Goal: Information Seeking & Learning: Learn about a topic

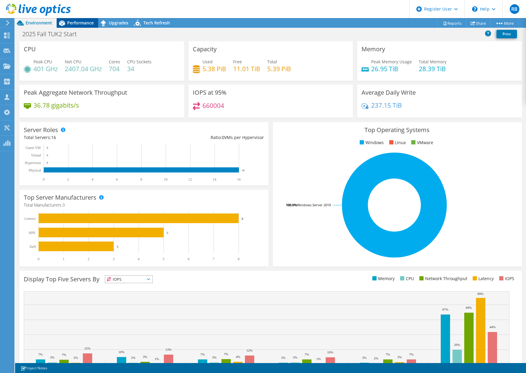
click at [85, 25] on span "Performance" at bounding box center [80, 23] width 27 height 6
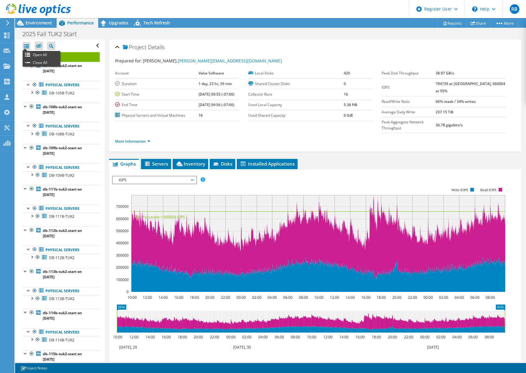
click at [27, 44] on div at bounding box center [27, 46] width 8 height 8
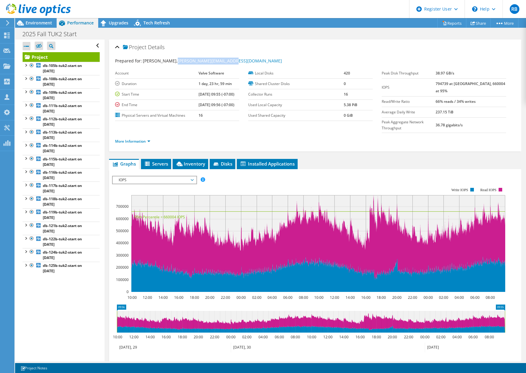
drag, startPoint x: 236, startPoint y: 61, endPoint x: 177, endPoint y: 64, distance: 59.1
click at [177, 64] on div "Prepared for: Donald Beaugez, Donald@valvesoftware.com" at bounding box center [315, 61] width 400 height 7
copy link "Donald@valvesoftware.com"
click at [328, 47] on div "Project Details" at bounding box center [315, 47] width 400 height 13
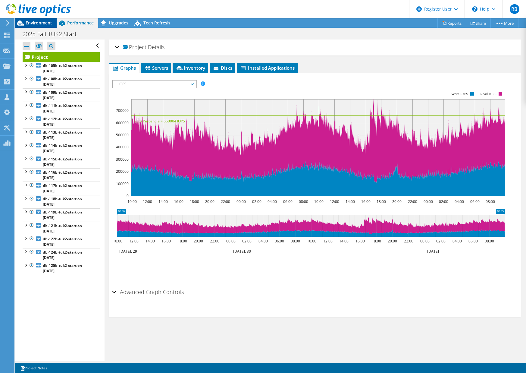
click at [45, 21] on span "Environment" at bounding box center [39, 23] width 27 height 6
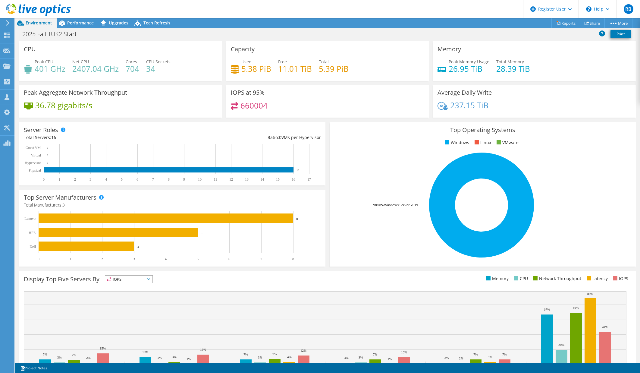
click at [526, 238] on rect at bounding box center [481, 204] width 295 height 105
click at [198, 37] on div "2025 Fall TUK2 Start Print" at bounding box center [327, 33] width 625 height 11
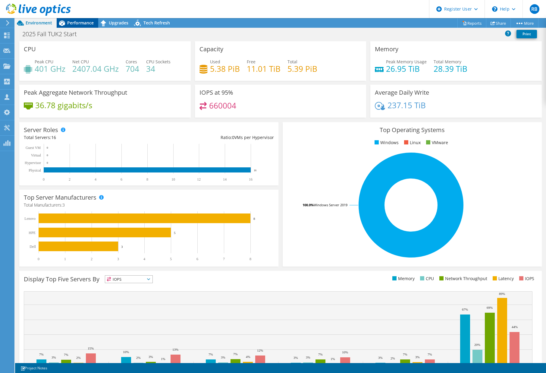
click at [79, 24] on span "Performance" at bounding box center [80, 23] width 27 height 6
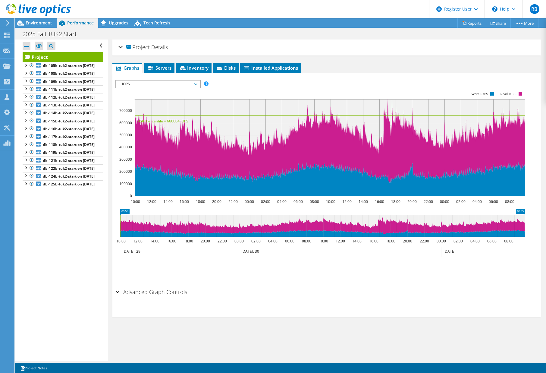
click at [122, 48] on div "Project Details" at bounding box center [326, 47] width 417 height 13
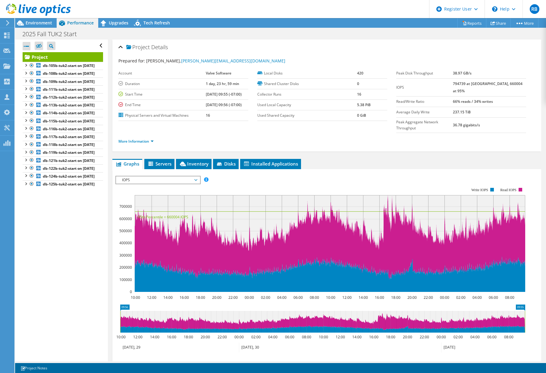
drag, startPoint x: 491, startPoint y: 70, endPoint x: 456, endPoint y: 71, distance: 34.7
click at [456, 71] on tr "Peak Disk Throughput 38.97 GB/s" at bounding box center [461, 73] width 130 height 11
click at [74, 66] on b "db-105b-tuk2-start on 10/1/2025" at bounding box center [69, 65] width 52 height 5
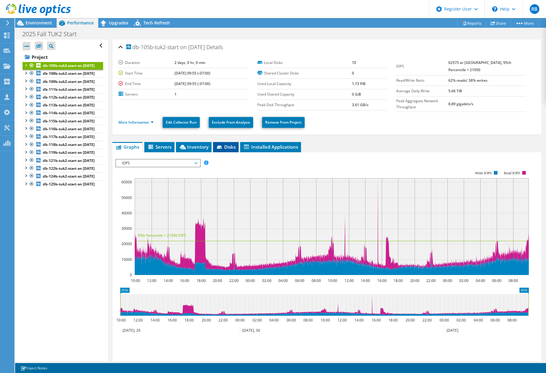
click at [231, 149] on span "Disks" at bounding box center [226, 147] width 20 height 6
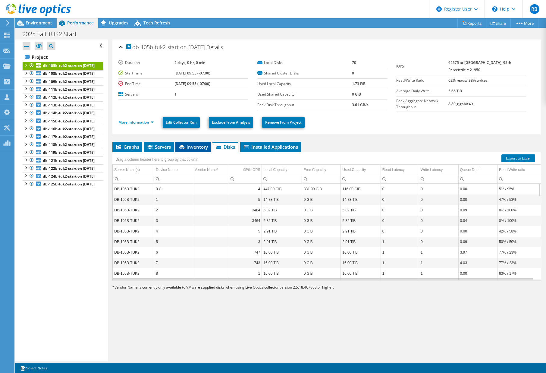
click at [199, 148] on span "Inventory" at bounding box center [193, 147] width 30 height 6
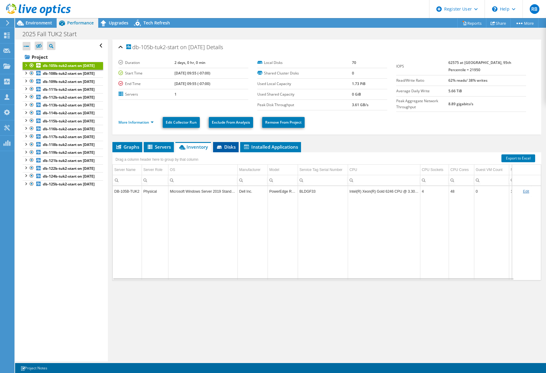
click at [227, 148] on span "Disks" at bounding box center [226, 147] width 20 height 6
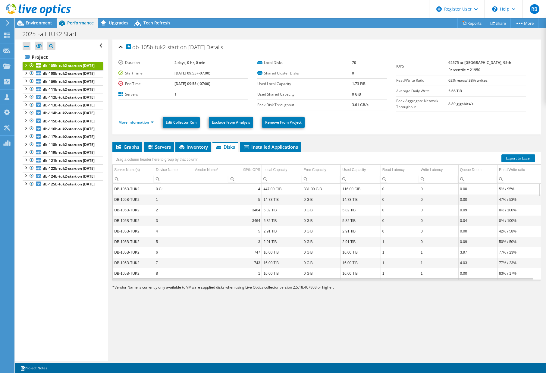
scroll to position [36, 0]
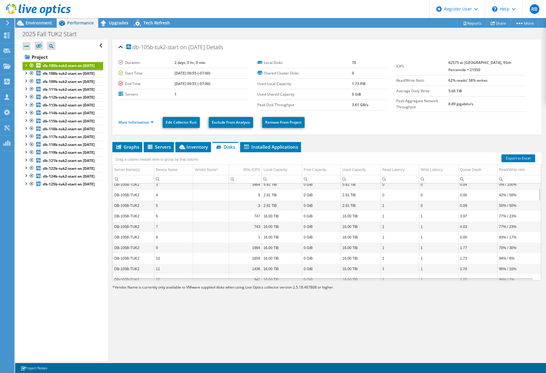
click at [273, 156] on div "Drag a column header here to group by that column" at bounding box center [326, 156] width 429 height 8
click at [273, 150] on li "Installed Applications" at bounding box center [270, 147] width 61 height 10
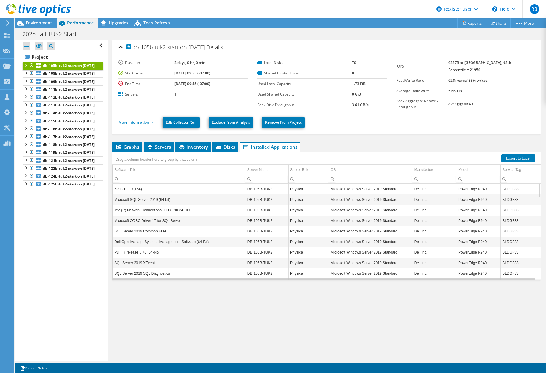
click at [74, 70] on link "db-105b-tuk2-start on 10/1/2025" at bounding box center [63, 66] width 80 height 8
click at [145, 122] on link "More Information" at bounding box center [135, 122] width 35 height 5
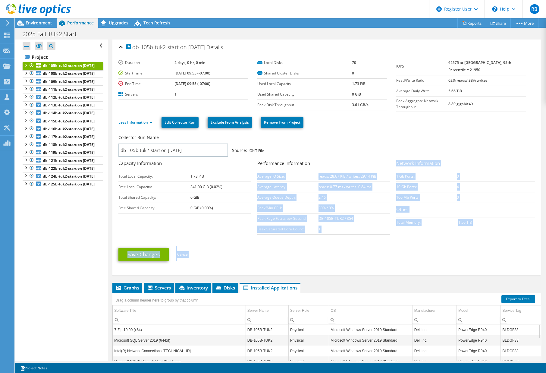
drag, startPoint x: 355, startPoint y: 236, endPoint x: 443, endPoint y: 242, distance: 87.9
click at [443, 242] on form "Collector Run Name db-105b-tuk2-start on 10/1/2025 Source: IOKIT File Capacity …" at bounding box center [326, 199] width 417 height 133
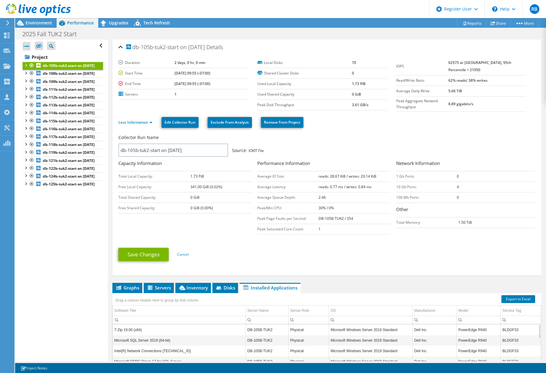
drag, startPoint x: 443, startPoint y: 242, endPoint x: 455, endPoint y: 255, distance: 17.7
click at [455, 255] on ul "Save Changes Cancel" at bounding box center [326, 253] width 417 height 15
drag, startPoint x: 486, startPoint y: 231, endPoint x: 119, endPoint y: 48, distance: 409.6
click at [119, 48] on div "db-105b-tuk2-start on 10/1/2025 Details Duration 2 days, 0 hr, 0 min Start Time…" at bounding box center [326, 157] width 429 height 236
click at [416, 256] on ul "Save Changes Cancel" at bounding box center [326, 253] width 417 height 15
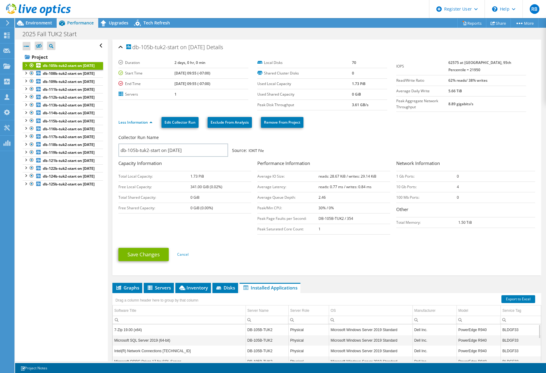
drag, startPoint x: 509, startPoint y: 253, endPoint x: 133, endPoint y: 49, distance: 427.0
click at [133, 49] on div "db-105b-tuk2-start on 10/1/2025 Details Duration 2 days, 0 hr, 0 min Start Time…" at bounding box center [326, 157] width 429 height 236
click at [339, 46] on div "db-105b-tuk2-start on 10/1/2025 Details" at bounding box center [326, 47] width 417 height 13
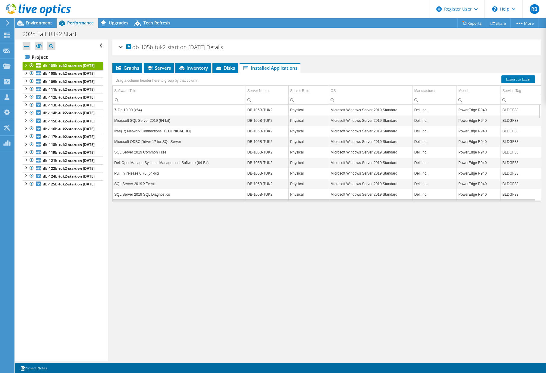
click at [266, 50] on div "db-105b-tuk2-start on 10/1/2025 Details" at bounding box center [326, 47] width 417 height 13
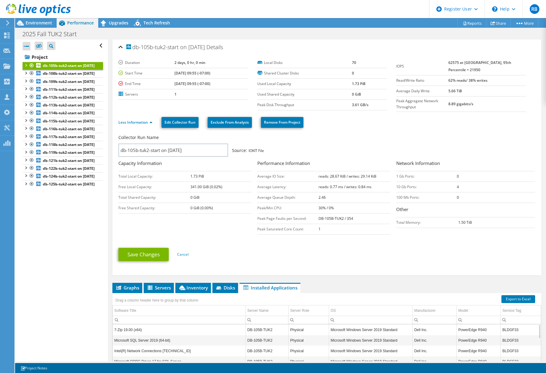
click at [437, 265] on div "Save Changes Cancel" at bounding box center [326, 254] width 417 height 23
click at [49, 25] on span "Environment" at bounding box center [39, 23] width 27 height 6
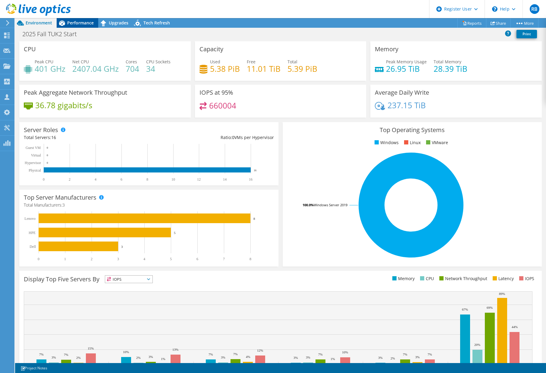
click at [77, 23] on span "Performance" at bounding box center [80, 23] width 27 height 6
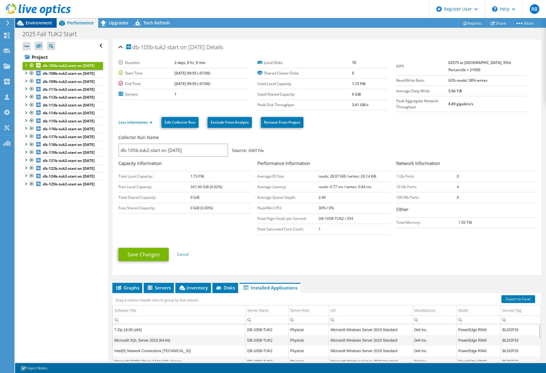
click at [44, 27] on div "Environment" at bounding box center [36, 23] width 42 height 10
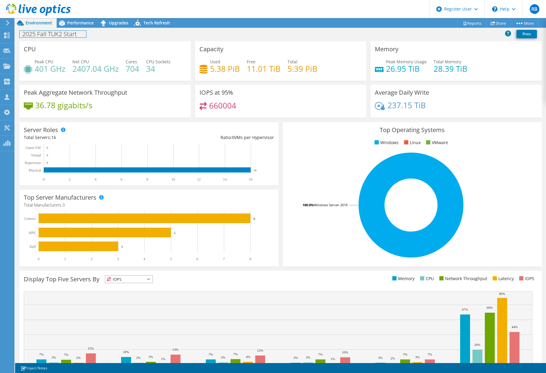
click at [74, 29] on div "2025 Fall TUK2 Start Print" at bounding box center [280, 33] width 531 height 11
click at [84, 24] on span "Performance" at bounding box center [80, 23] width 27 height 6
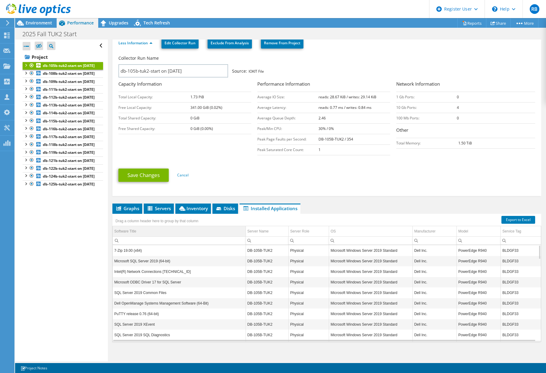
scroll to position [83, 0]
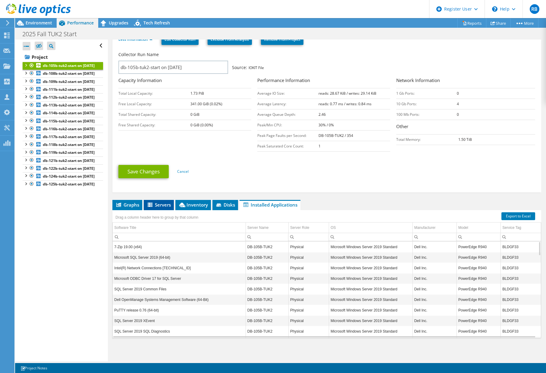
click at [164, 205] on span "Servers" at bounding box center [159, 205] width 24 height 6
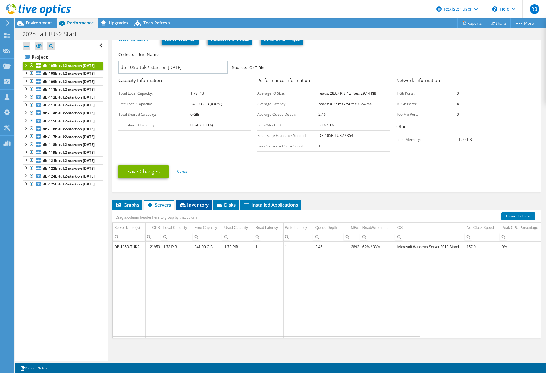
click at [189, 207] on span "Inventory" at bounding box center [194, 205] width 30 height 6
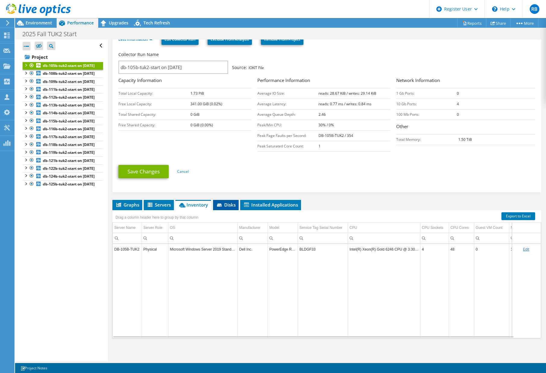
click at [229, 206] on span "Disks" at bounding box center [226, 205] width 20 height 6
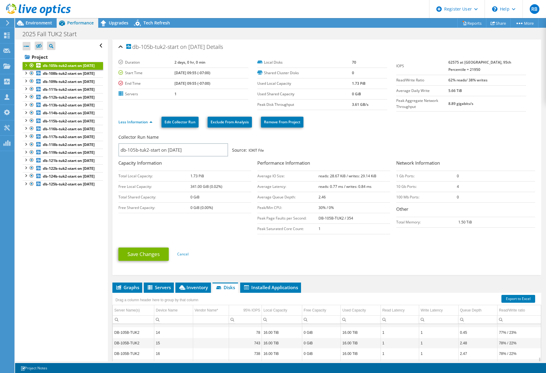
scroll to position [0, 0]
click at [119, 18] on header "RB Dell User Robert Bordeaux Robert.Bordeaux@dell.com Dell My Profile Log Out \…" at bounding box center [273, 9] width 546 height 18
click at [124, 19] on div "Upgrades" at bounding box center [115, 23] width 35 height 10
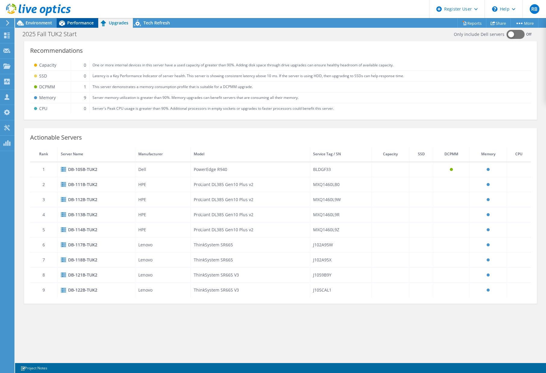
click at [90, 21] on span "Performance" at bounding box center [80, 23] width 27 height 6
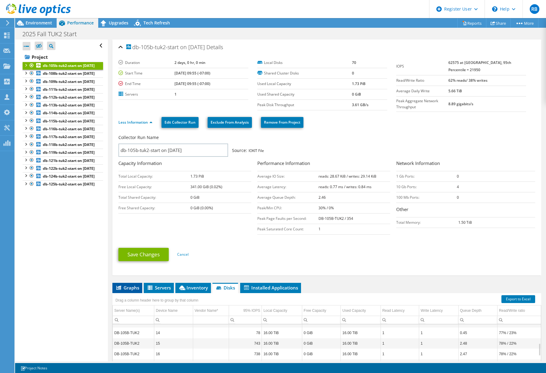
click at [136, 287] on span "Graphs" at bounding box center [127, 287] width 24 height 6
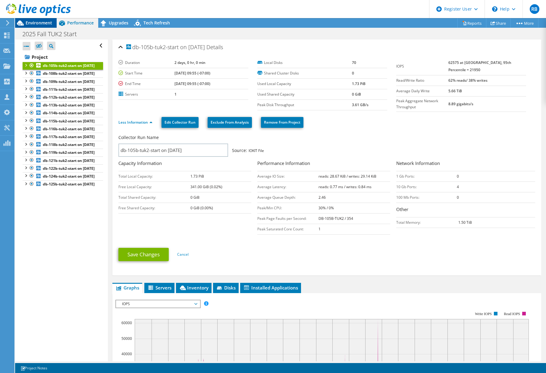
click at [49, 24] on span "Environment" at bounding box center [39, 23] width 27 height 6
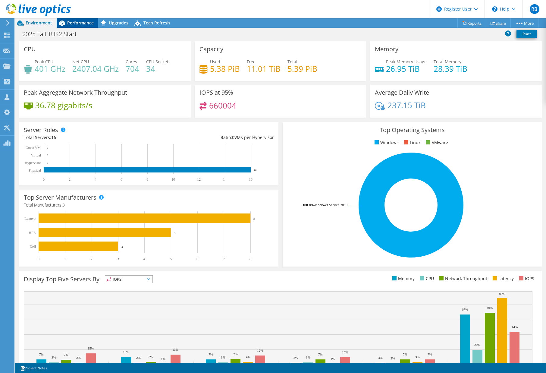
click at [72, 23] on span "Performance" at bounding box center [80, 23] width 27 height 6
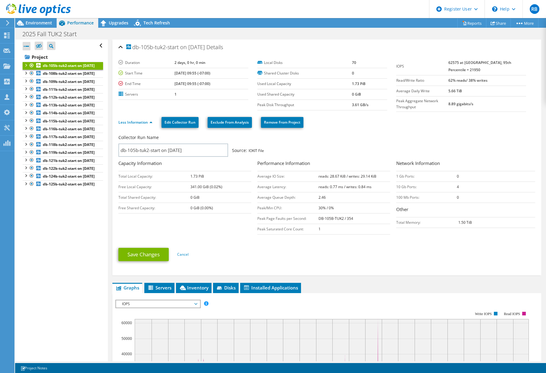
scroll to position [151, 0]
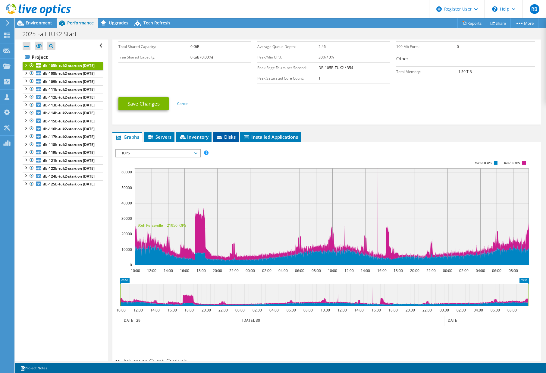
click at [217, 136] on icon at bounding box center [220, 138] width 6 height 4
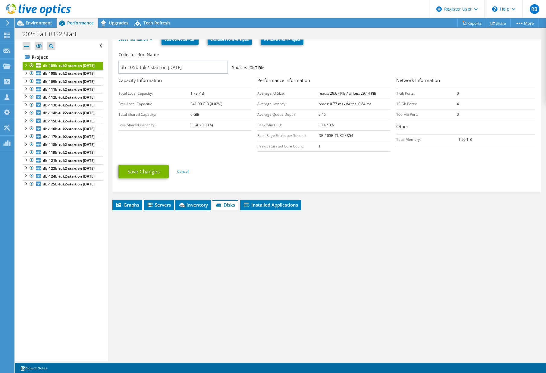
scroll to position [83, 0]
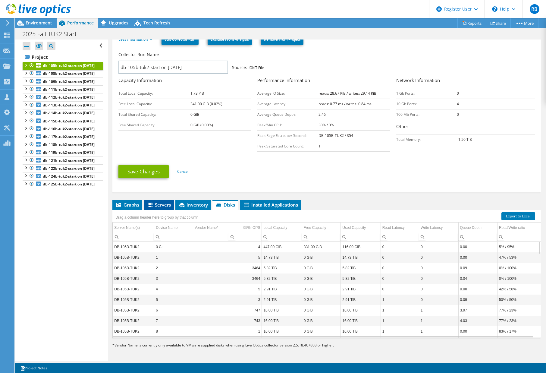
click at [164, 201] on li "Servers" at bounding box center [159, 205] width 30 height 10
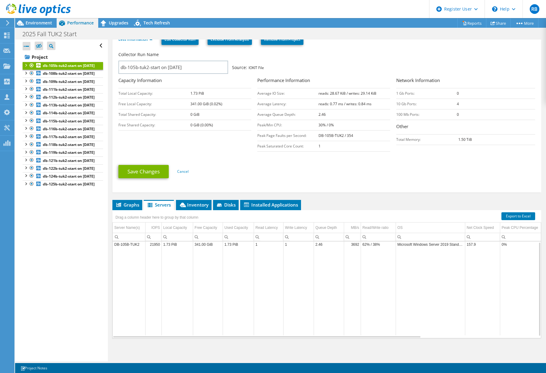
scroll to position [0, 0]
click at [43, 55] on link "Project" at bounding box center [63, 57] width 80 height 10
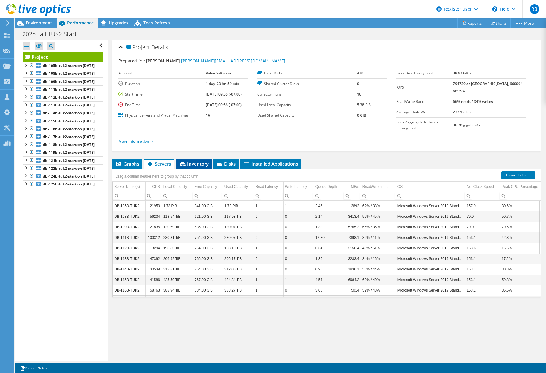
click at [196, 161] on span "Inventory" at bounding box center [194, 164] width 30 height 6
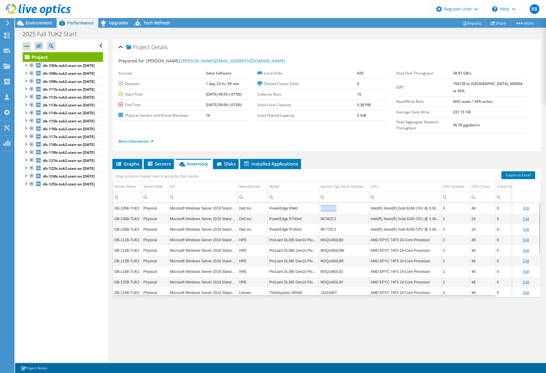
drag, startPoint x: 342, startPoint y: 197, endPoint x: 319, endPoint y: 194, distance: 23.3
click at [319, 203] on td "BLDGF33" at bounding box center [344, 208] width 50 height 11
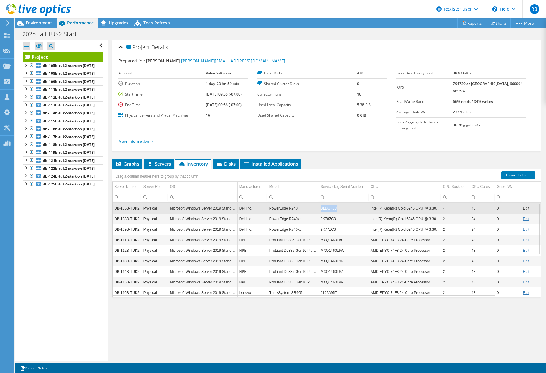
drag, startPoint x: 319, startPoint y: 194, endPoint x: 330, endPoint y: 199, distance: 12.2
copy td "BLDGF33"
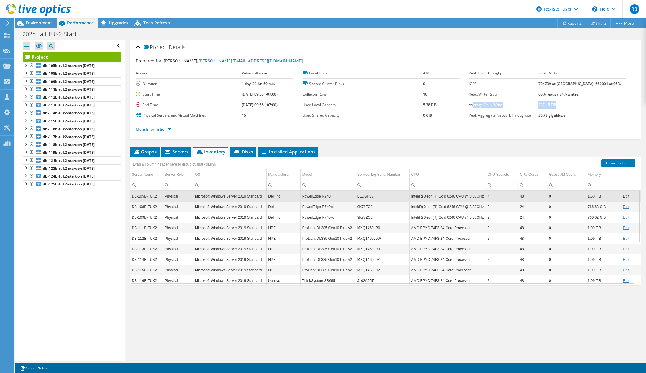
drag, startPoint x: 575, startPoint y: 103, endPoint x: 470, endPoint y: 106, distance: 104.9
click at [470, 106] on tr "Average Daily Write 237.15 TiB" at bounding box center [547, 104] width 157 height 11
click at [526, 104] on td "237.15 TiB" at bounding box center [582, 104] width 88 height 11
click at [526, 82] on b "794739 at Peak, 660004 at 95%" at bounding box center [579, 83] width 82 height 5
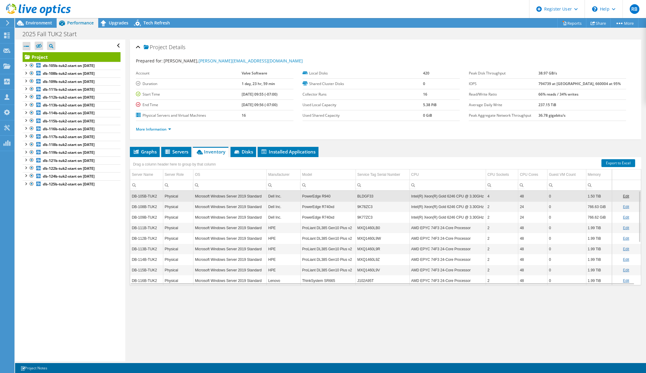
drag, startPoint x: 553, startPoint y: 82, endPoint x: 560, endPoint y: 107, distance: 25.5
click at [526, 106] on b "237.15 TiB" at bounding box center [547, 104] width 18 height 5
click at [174, 149] on span "Servers" at bounding box center [176, 152] width 24 height 6
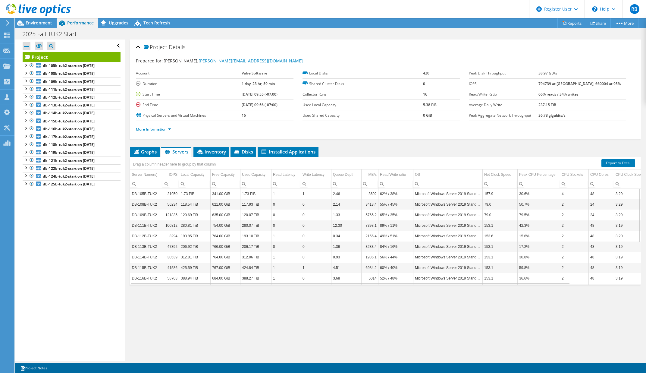
click at [497, 314] on div "Project Details Prepared for: Donald Beaugez, Donald@valvesoftware.com Account …" at bounding box center [385, 199] width 520 height 321
click at [45, 22] on span "Environment" at bounding box center [39, 23] width 27 height 6
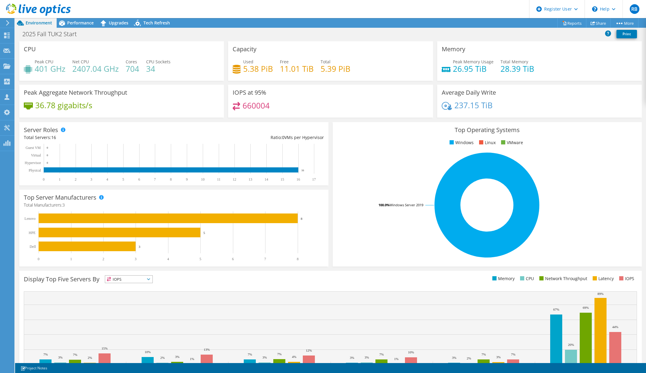
click at [264, 67] on h4 "5.38 PiB" at bounding box center [258, 68] width 30 height 7
click at [302, 72] on h4 "11.01 TiB" at bounding box center [297, 68] width 34 height 7
drag, startPoint x: 315, startPoint y: 69, endPoint x: 333, endPoint y: 70, distance: 17.8
click at [333, 70] on div "Used 5.38 PiB Free 11.01 TiB Total 5.39 PiB" at bounding box center [331, 68] width 196 height 20
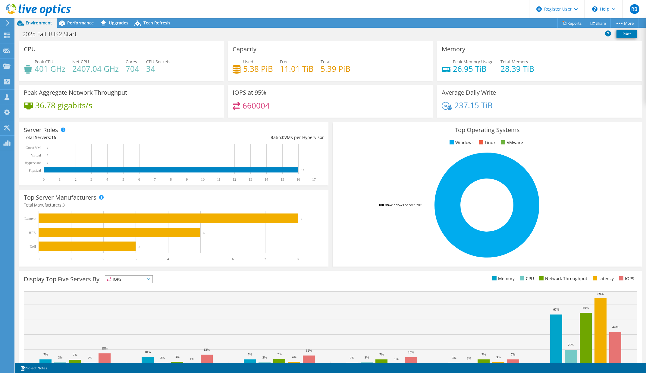
drag, startPoint x: 333, startPoint y: 70, endPoint x: 321, endPoint y: 79, distance: 15.3
click at [321, 79] on div "Capacity Used 5.38 PiB Free 11.01 TiB Total 5.39 PiB" at bounding box center [330, 60] width 205 height 39
click at [330, 188] on div "Top Operating Systems Windows Linux VMware 100.0% Windows Server 2019" at bounding box center [486, 194] width 313 height 149
click at [344, 154] on rect at bounding box center [487, 204] width 300 height 105
drag, startPoint x: 62, startPoint y: 34, endPoint x: 49, endPoint y: 38, distance: 13.8
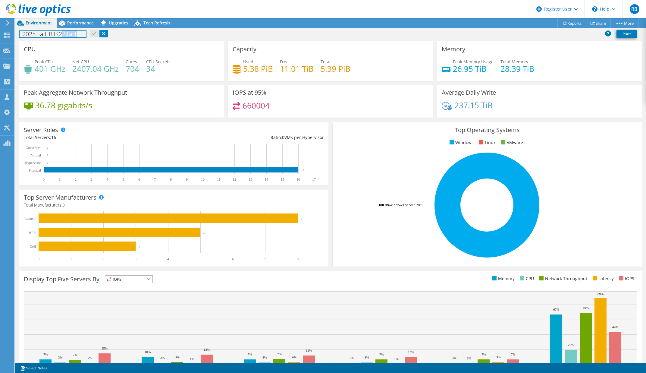
click at [49, 38] on div "2025 Fall TUK2 Start Print" at bounding box center [330, 33] width 631 height 11
click at [193, 33] on div "2025 Fall TUK2 Start Print" at bounding box center [330, 33] width 631 height 11
click at [249, 109] on h4 "660004" at bounding box center [256, 105] width 27 height 7
click at [290, 109] on div "660004" at bounding box center [331, 108] width 196 height 13
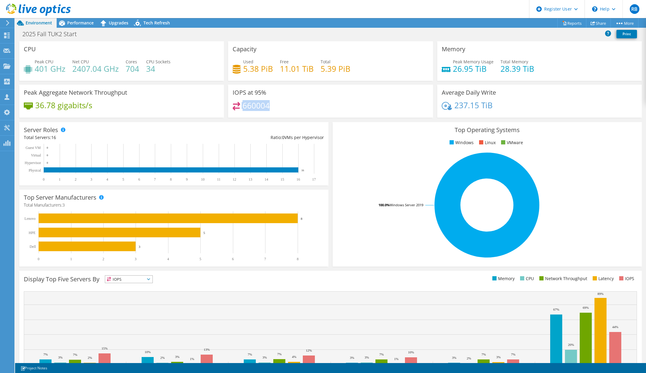
drag, startPoint x: 277, startPoint y: 107, endPoint x: 239, endPoint y: 107, distance: 38.3
click at [239, 107] on div "660004" at bounding box center [331, 108] width 196 height 13
drag, startPoint x: 239, startPoint y: 108, endPoint x: 308, endPoint y: 107, distance: 68.7
click at [308, 107] on div "660004" at bounding box center [331, 108] width 196 height 13
click at [72, 22] on span "Performance" at bounding box center [80, 23] width 27 height 6
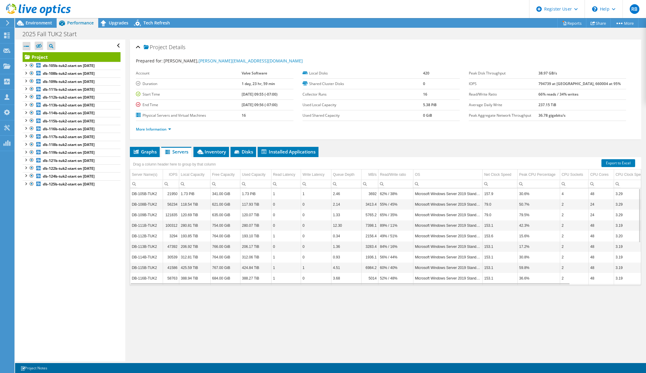
drag, startPoint x: 549, startPoint y: 71, endPoint x: 572, endPoint y: 74, distance: 22.5
click at [526, 74] on tr "Peak Disk Throughput 38.97 GB/s" at bounding box center [547, 73] width 157 height 11
click at [45, 23] on span "Environment" at bounding box center [39, 23] width 27 height 6
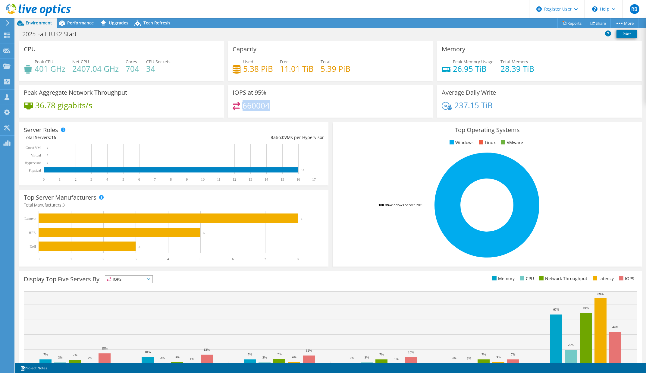
drag, startPoint x: 264, startPoint y: 110, endPoint x: 239, endPoint y: 106, distance: 25.6
click at [239, 106] on div "660004" at bounding box center [331, 108] width 196 height 13
drag, startPoint x: 239, startPoint y: 106, endPoint x: 286, endPoint y: 110, distance: 46.9
click at [286, 110] on div "660004" at bounding box center [331, 108] width 196 height 13
drag, startPoint x: 286, startPoint y: 109, endPoint x: 241, endPoint y: 106, distance: 45.6
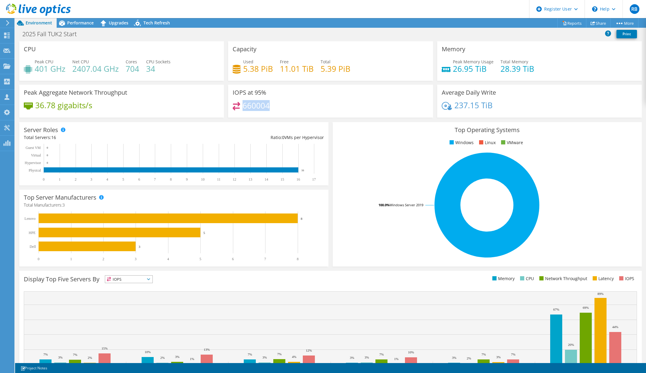
click at [241, 106] on div "660004" at bounding box center [331, 108] width 196 height 13
drag, startPoint x: 319, startPoint y: 73, endPoint x: 345, endPoint y: 72, distance: 25.9
click at [345, 72] on h4 "5.39 PiB" at bounding box center [336, 68] width 30 height 7
click at [509, 109] on div "237.15 TiB" at bounding box center [540, 108] width 196 height 13
drag, startPoint x: 472, startPoint y: 102, endPoint x: 446, endPoint y: 100, distance: 26.3
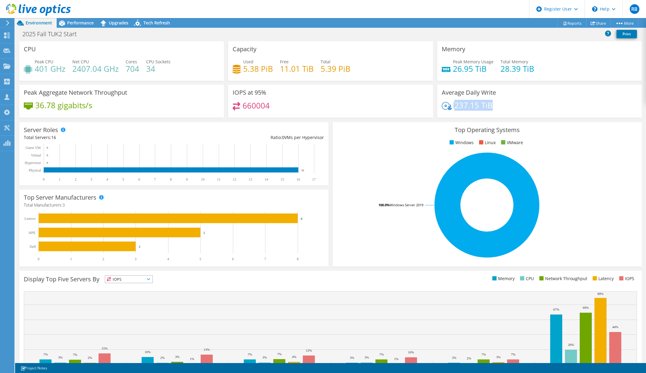
click at [446, 100] on div "Average Daily Write 237.15 TiB" at bounding box center [539, 101] width 205 height 33
drag, startPoint x: 446, startPoint y: 100, endPoint x: 506, endPoint y: 106, distance: 60.8
click at [506, 106] on div "237.15 TiB" at bounding box center [540, 108] width 196 height 13
drag, startPoint x: 505, startPoint y: 105, endPoint x: 451, endPoint y: 106, distance: 53.3
click at [451, 106] on div "237.15 TiB" at bounding box center [540, 108] width 196 height 13
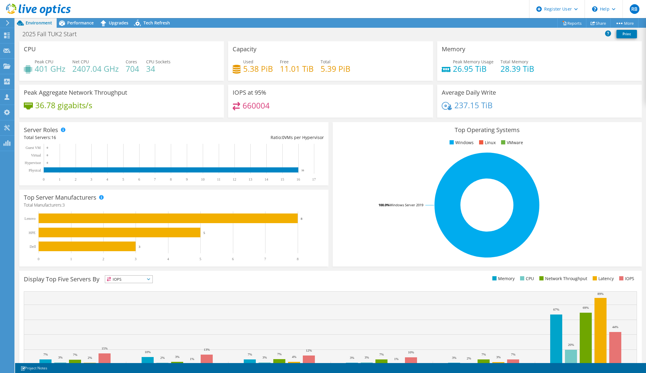
click at [435, 76] on div "Memory Peak Memory Usage 26.95 TiB Total Memory 28.39 TiB" at bounding box center [539, 60] width 209 height 39
click at [294, 114] on div "IOPS at 95% 660004" at bounding box center [330, 101] width 205 height 33
click at [80, 24] on span "Performance" at bounding box center [80, 23] width 27 height 6
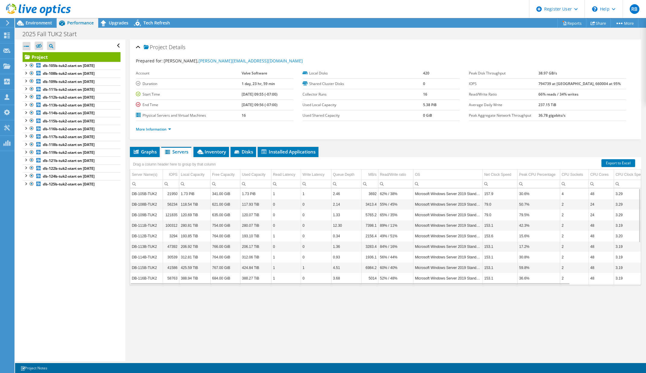
click at [526, 85] on b "794739 at Peak, 660004 at 95%" at bounding box center [579, 83] width 82 height 5
click at [212, 147] on li "Inventory" at bounding box center [211, 152] width 36 height 10
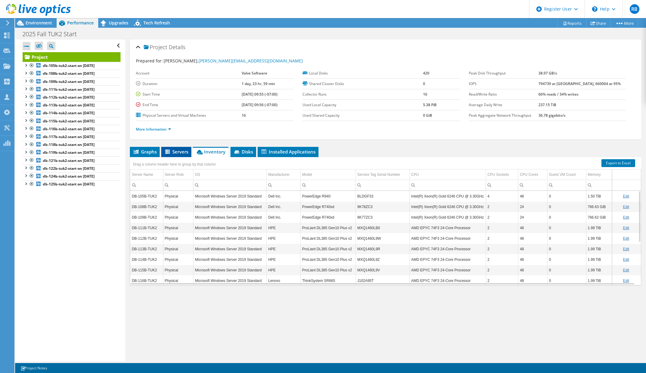
click at [184, 154] on span "Servers" at bounding box center [176, 152] width 24 height 6
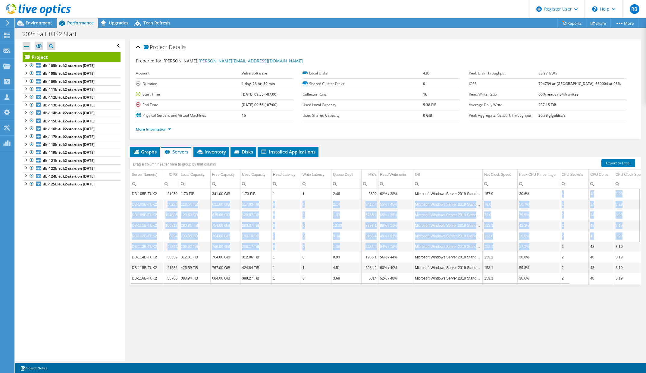
drag, startPoint x: 532, startPoint y: 192, endPoint x: 537, endPoint y: 243, distance: 50.5
click at [526, 243] on tbody "DB-105B-TUK2 21950 1.73 PiB 341.00 GiB 1.73 PiB 1 1 2.46 3692 62% / 38% Microso…" at bounding box center [421, 272] width 582 height 169
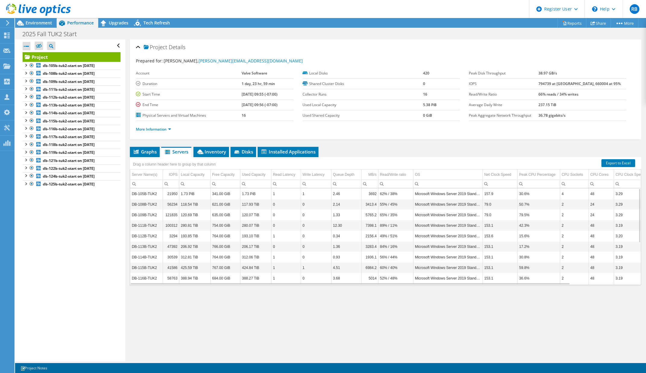
drag, startPoint x: 537, startPoint y: 243, endPoint x: 539, endPoint y: 253, distance: 10.4
click at [526, 253] on td "30.8%" at bounding box center [538, 257] width 42 height 11
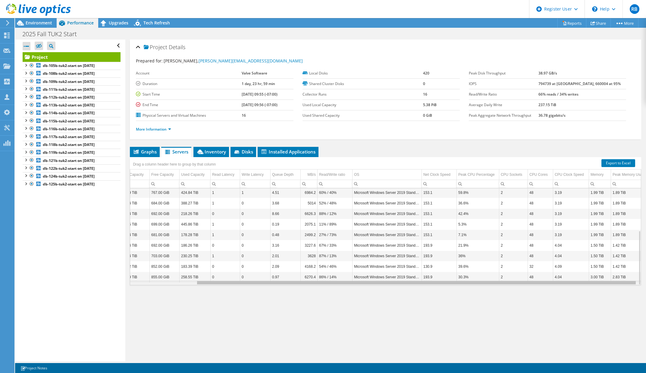
scroll to position [0, 76]
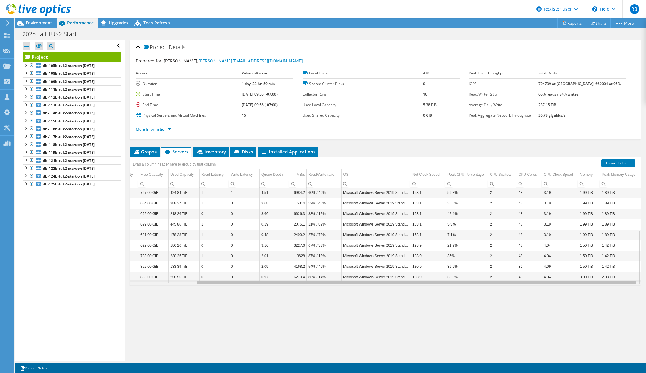
drag, startPoint x: 540, startPoint y: 283, endPoint x: 615, endPoint y: 276, distance: 75.7
click at [526, 276] on body "RB Dell User Robert Bordeaux Robert.Bordeaux@dell.com Dell My Profile Log Out \…" at bounding box center [323, 186] width 646 height 373
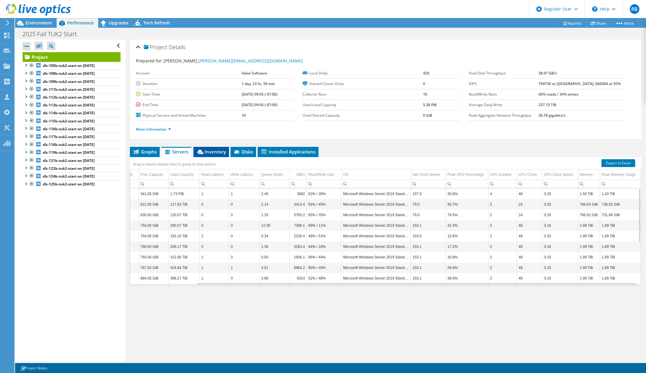
click at [213, 152] on span "Inventory" at bounding box center [211, 152] width 30 height 6
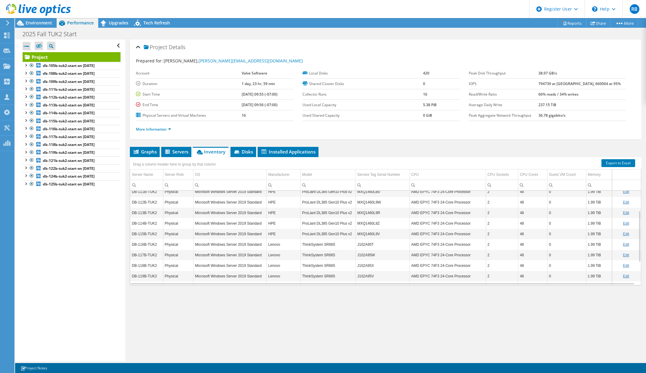
scroll to position [0, 0]
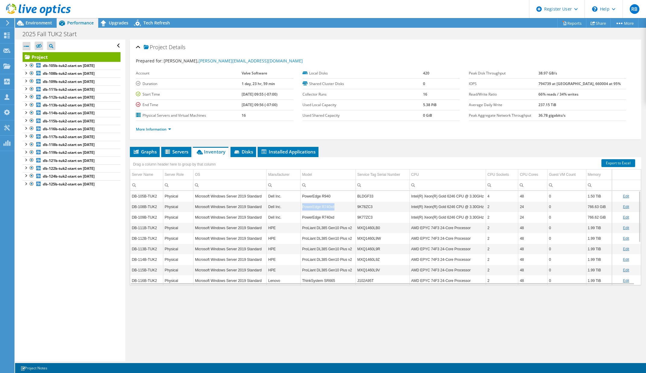
drag, startPoint x: 297, startPoint y: 205, endPoint x: 337, endPoint y: 205, distance: 40.1
click at [337, 205] on tr "DB-108B-TUK2 Physical Microsoft Windows Server 2019 Standard Dell Inc. PowerEdg…" at bounding box center [385, 206] width 511 height 11
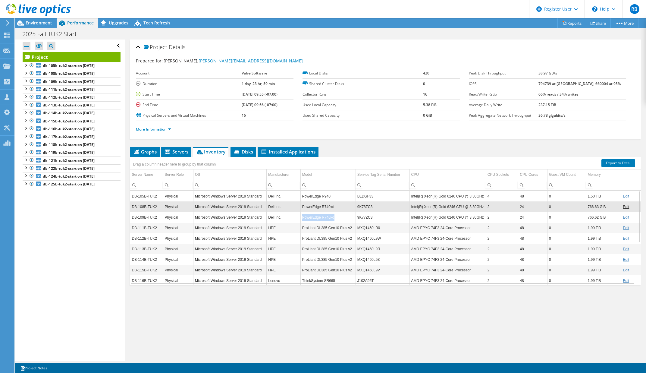
drag, startPoint x: 337, startPoint y: 205, endPoint x: 335, endPoint y: 216, distance: 10.8
click at [335, 216] on tr "DB-109B-TUK2 Physical Microsoft Windows Server 2019 Standard Dell Inc. PowerEdg…" at bounding box center [385, 217] width 511 height 11
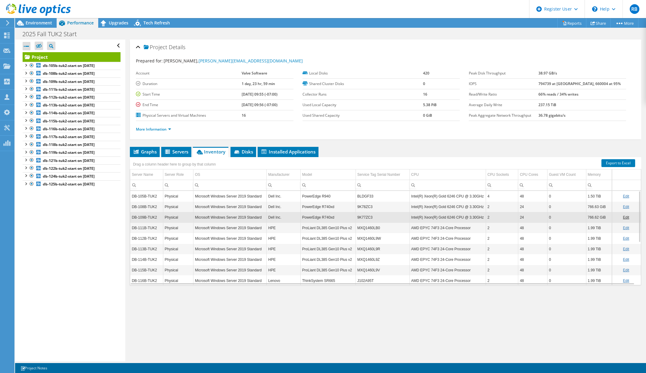
drag, startPoint x: 369, startPoint y: 290, endPoint x: 368, endPoint y: 279, distance: 11.2
click at [369, 288] on div "Graphs Servers Inventory Hypervisor Disks Cluster Disks Installed Applications …" at bounding box center [385, 222] width 511 height 151
click at [239, 151] on icon at bounding box center [237, 152] width 6 height 4
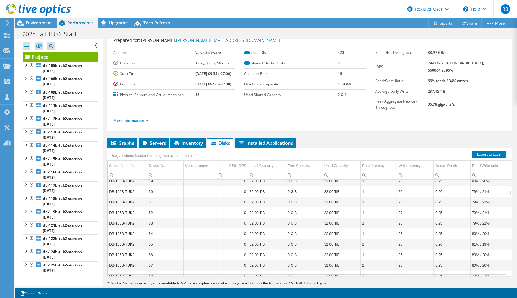
scroll to position [549, 0]
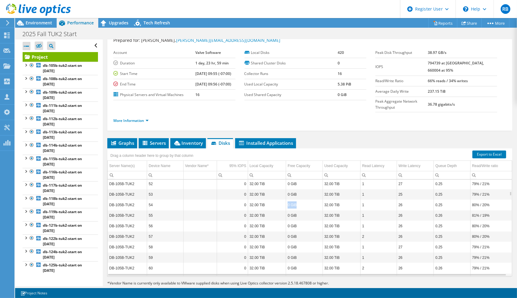
drag, startPoint x: 286, startPoint y: 189, endPoint x: 295, endPoint y: 189, distance: 9.0
click at [295, 200] on td "0 GiB" at bounding box center [304, 205] width 37 height 11
click at [342, 275] on div "Graphs Servers Inventory Hypervisor Disks Cluster Disks Installed Applications …" at bounding box center [309, 213] width 405 height 151
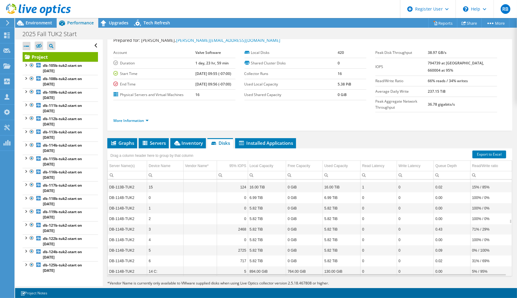
scroll to position [1851, 0]
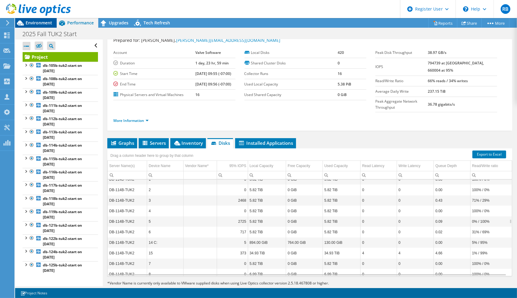
click at [47, 23] on span "Environment" at bounding box center [39, 23] width 27 height 6
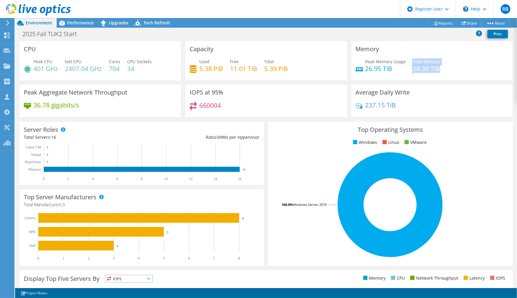
drag, startPoint x: 445, startPoint y: 70, endPoint x: 399, endPoint y: 67, distance: 46.5
click at [399, 67] on div "Peak Memory Usage 26.95 TiB Total Memory 28.39 TiB" at bounding box center [431, 68] width 152 height 20
drag, startPoint x: 399, startPoint y: 67, endPoint x: 401, endPoint y: 72, distance: 5.0
click at [401, 72] on div "Peak Memory Usage 26.95 TiB Total Memory 28.39 TiB" at bounding box center [431, 68] width 152 height 20
drag, startPoint x: 31, startPoint y: 70, endPoint x: 70, endPoint y: 67, distance: 39.3
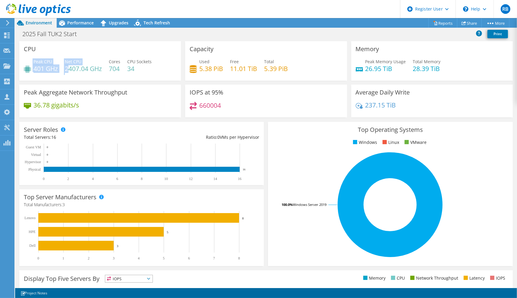
click at [70, 67] on div "Peak CPU 401 GHz Net CPU 2407.04 GHz Cores 704 CPU Sockets 34" at bounding box center [100, 68] width 152 height 20
click at [149, 73] on div "Peak CPU 401 GHz Net CPU 2407.04 GHz Cores 704 CPU Sockets 34" at bounding box center [100, 68] width 152 height 20
click at [84, 21] on span "Performance" at bounding box center [80, 23] width 27 height 6
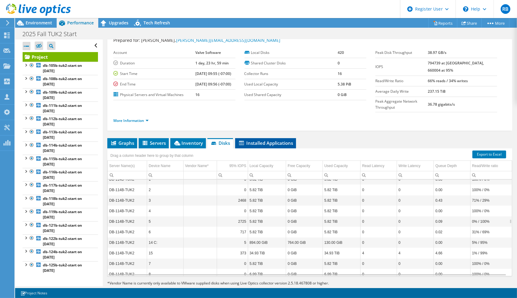
click at [258, 138] on li "Installed Applications" at bounding box center [265, 143] width 61 height 10
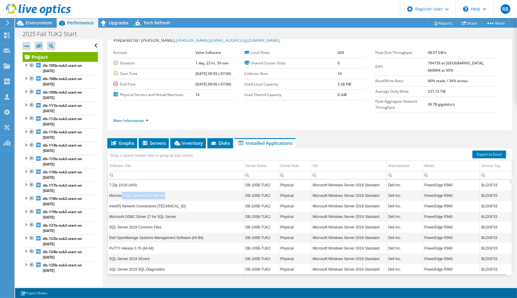
drag, startPoint x: 170, startPoint y: 183, endPoint x: 122, endPoint y: 182, distance: 48.2
click at [122, 190] on td "Microsoft SQL Server 2019 (64-bit)" at bounding box center [176, 195] width 136 height 11
click at [121, 190] on td "Microsoft SQL Server 2019 (64-bit)" at bounding box center [176, 195] width 136 height 11
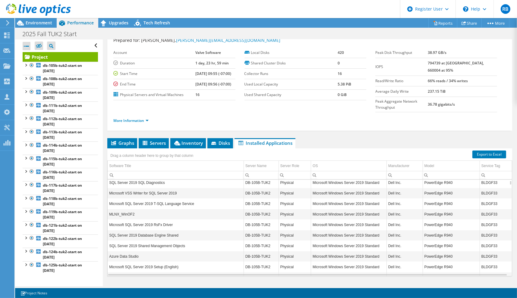
scroll to position [116, 0]
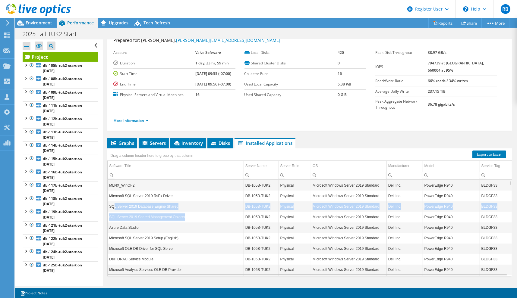
drag, startPoint x: 193, startPoint y: 202, endPoint x: 114, endPoint y: 197, distance: 78.5
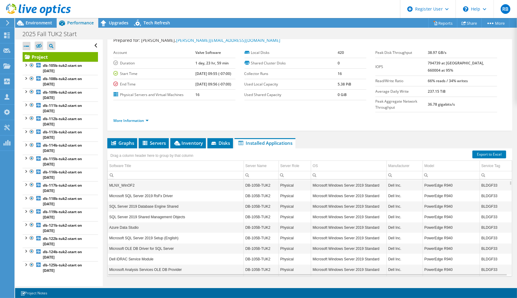
click at [161, 222] on td "Azure Data Studio" at bounding box center [176, 227] width 136 height 11
drag, startPoint x: 147, startPoint y: 214, endPoint x: 114, endPoint y: 212, distance: 32.6
click at [114, 222] on td "Azure Data Studio" at bounding box center [176, 227] width 136 height 11
drag, startPoint x: 114, startPoint y: 212, endPoint x: 187, endPoint y: 214, distance: 72.3
click at [187, 222] on td "Azure Data Studio" at bounding box center [176, 227] width 136 height 11
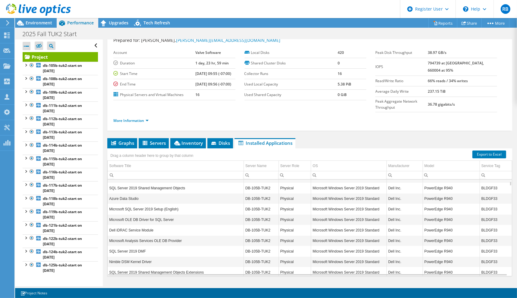
scroll to position [174, 0]
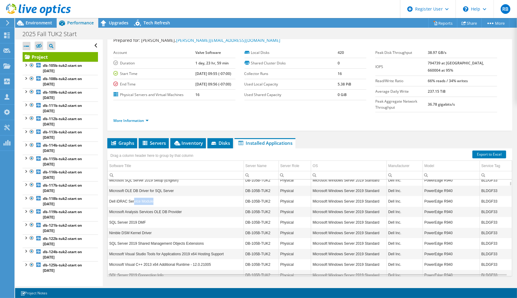
drag, startPoint x: 150, startPoint y: 187, endPoint x: 132, endPoint y: 186, distance: 18.4
click at [132, 196] on td "Dell iDRAC Service Module" at bounding box center [176, 201] width 136 height 11
drag, startPoint x: 132, startPoint y: 186, endPoint x: 152, endPoint y: 196, distance: 22.0
click at [152, 207] on td "Microsoft Analysis Services OLE DB Provider" at bounding box center [176, 212] width 136 height 11
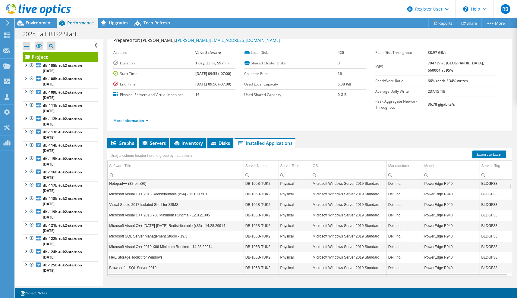
scroll to position [463, 0]
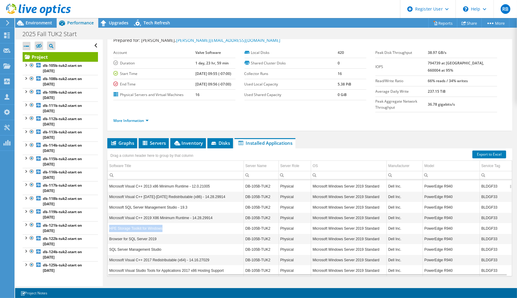
drag, startPoint x: 170, startPoint y: 213, endPoint x: 108, endPoint y: 211, distance: 61.5
click at [108, 223] on td "HPE Storage Toolkit for Windows" at bounding box center [176, 228] width 136 height 11
drag, startPoint x: 109, startPoint y: 211, endPoint x: 160, endPoint y: 216, distance: 51.4
click at [160, 223] on td "HPE Storage Toolkit for Windows" at bounding box center [176, 228] width 136 height 11
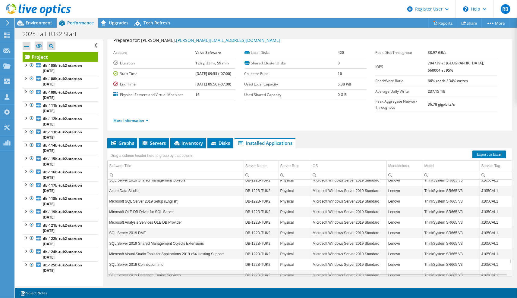
scroll to position [8329, 0]
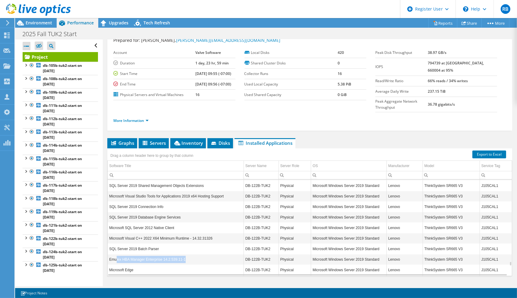
drag, startPoint x: 195, startPoint y: 195, endPoint x: 118, endPoint y: 196, distance: 77.4
click at [116, 254] on td "Emulex HBA Manager Enterprise 14.2.539.11-1" at bounding box center [176, 259] width 136 height 11
drag, startPoint x: 118, startPoint y: 196, endPoint x: 184, endPoint y: 205, distance: 66.8
click at [184, 265] on td "Microsoft Edge" at bounding box center [176, 270] width 136 height 11
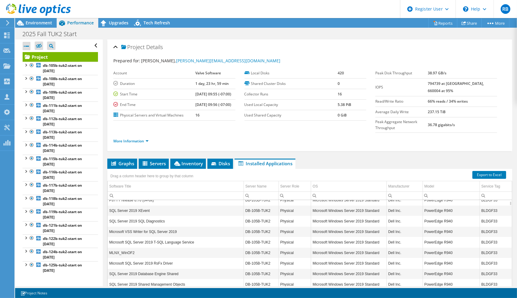
scroll to position [0, 0]
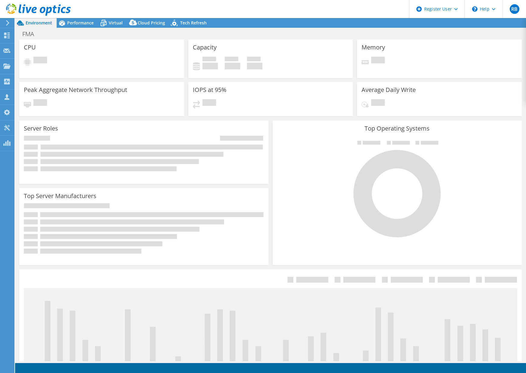
select select "USWest"
select select "USD"
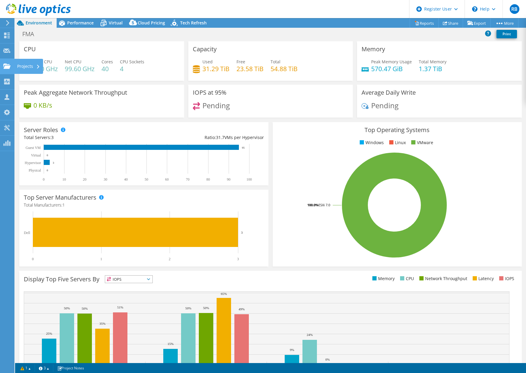
click at [6, 68] on use at bounding box center [6, 65] width 7 height 5
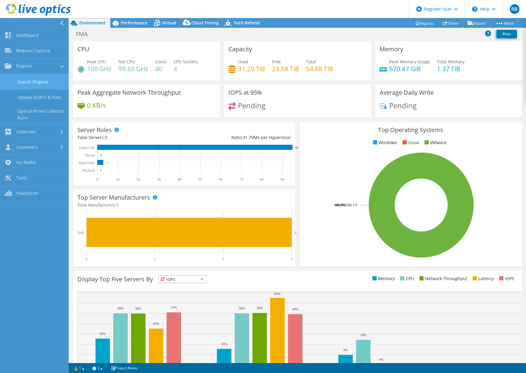
click at [42, 86] on link "Search Projects" at bounding box center [34, 81] width 69 height 15
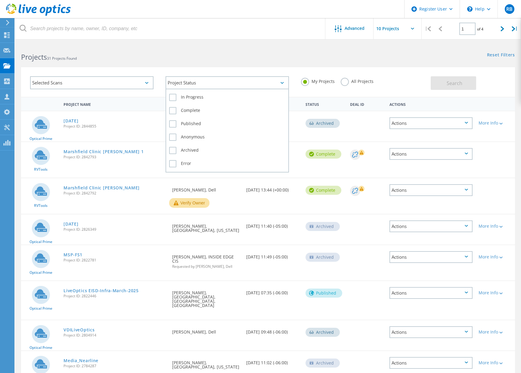
click at [210, 81] on div "Project Status" at bounding box center [228, 82] width 124 height 13
click at [84, 83] on div "Selected Scans" at bounding box center [92, 82] width 124 height 13
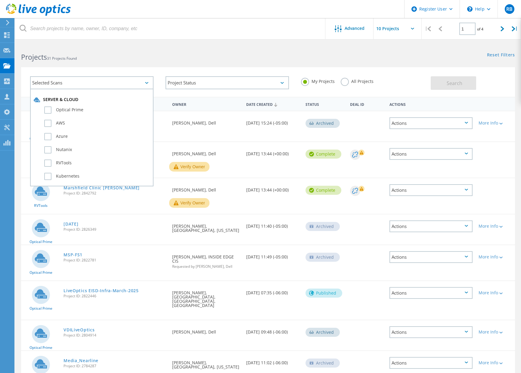
drag, startPoint x: 121, startPoint y: 64, endPoint x: 181, endPoint y: 55, distance: 61.3
click at [121, 64] on div "Selected Scans Server & Cloud Optical Prime AWS Azure Nutanix RVTools Kubernete…" at bounding box center [268, 78] width 506 height 37
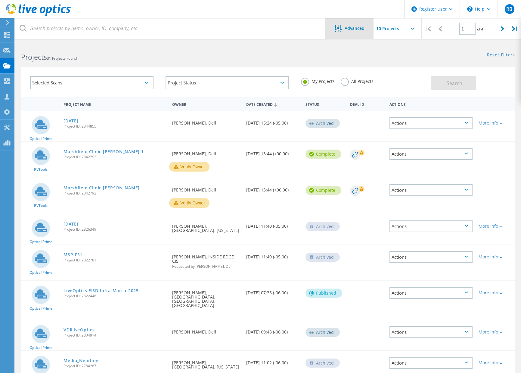
click at [353, 27] on span "Advanced" at bounding box center [355, 28] width 20 height 4
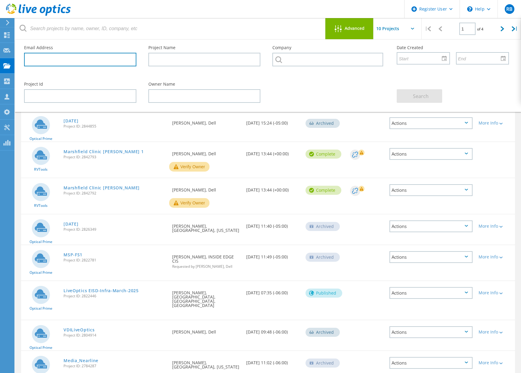
click at [85, 60] on input "text" at bounding box center [80, 60] width 112 height 14
paste input "Donald@valvesoftware.com"
type input "Donald@valvesoftware.com"
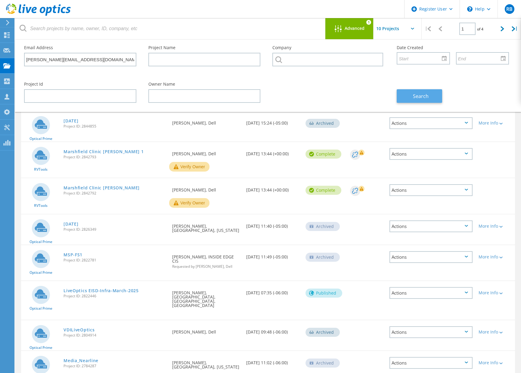
click at [420, 96] on span "Search" at bounding box center [421, 96] width 16 height 7
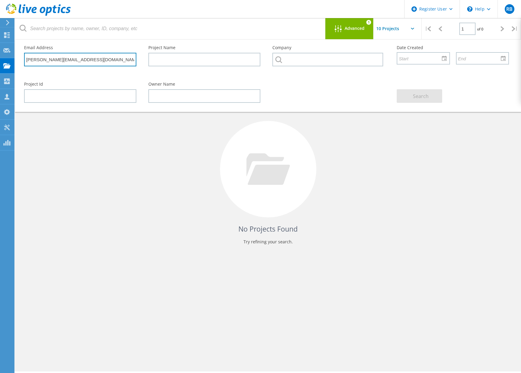
click at [110, 57] on input "Donald@valvesoftware.com" at bounding box center [80, 60] width 112 height 14
click at [396, 26] on input "text" at bounding box center [404, 28] width 60 height 21
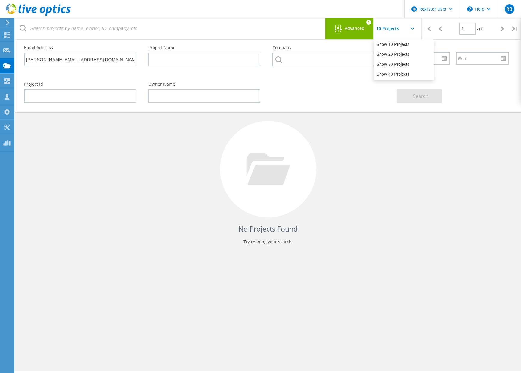
click at [396, 26] on input "text" at bounding box center [404, 28] width 60 height 21
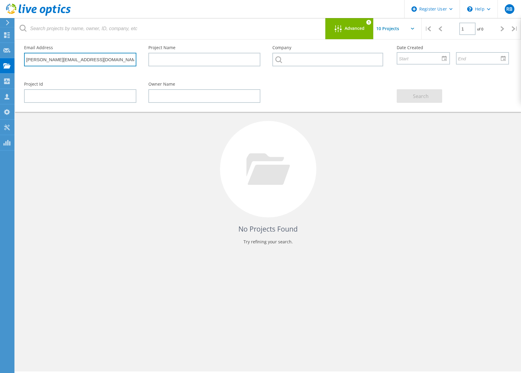
click at [107, 57] on input "[PERSON_NAME][EMAIL_ADDRESS][DOMAIN_NAME]" at bounding box center [80, 60] width 112 height 14
click at [113, 59] on input "[PERSON_NAME][EMAIL_ADDRESS][DOMAIN_NAME]" at bounding box center [80, 60] width 112 height 14
click at [76, 54] on input "[PERSON_NAME][EMAIL_ADDRESS][DOMAIN_NAME]" at bounding box center [80, 60] width 112 height 14
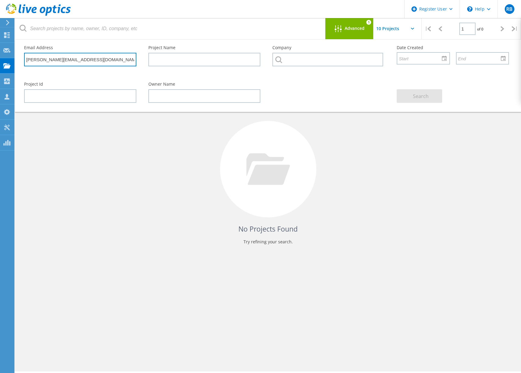
click at [76, 54] on input "[PERSON_NAME][EMAIL_ADDRESS][DOMAIN_NAME]" at bounding box center [80, 60] width 112 height 14
type input "donald@valvesoftware.com"
click at [76, 52] on div "Email Address donald@valvesoftware.com" at bounding box center [80, 55] width 124 height 33
click at [109, 66] on input "donald@valvesoftware.com" at bounding box center [80, 60] width 112 height 14
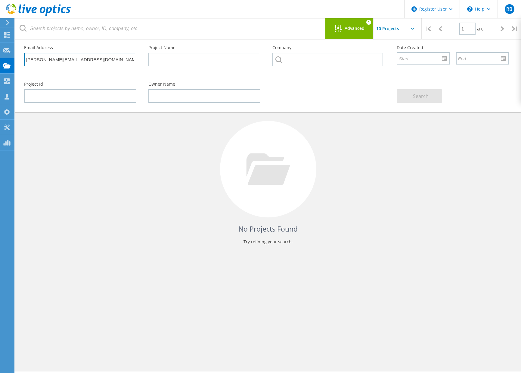
click at [109, 66] on input "donald@valvesoftware.com" at bounding box center [80, 60] width 112 height 14
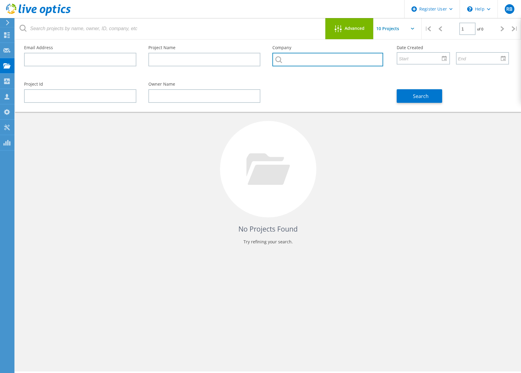
drag, startPoint x: 368, startPoint y: 60, endPoint x: 357, endPoint y: 56, distance: 11.7
click at [367, 59] on input "text" at bounding box center [328, 60] width 111 height 14
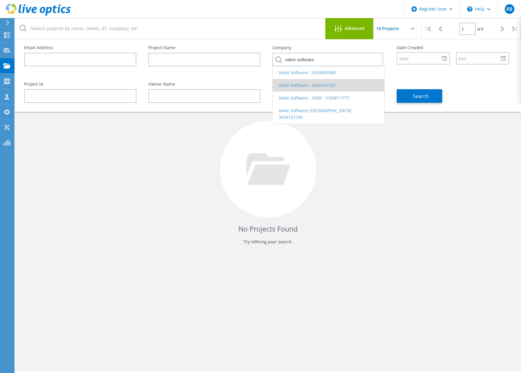
click at [343, 87] on li "Valve Software : 3465161597" at bounding box center [329, 85] width 112 height 13
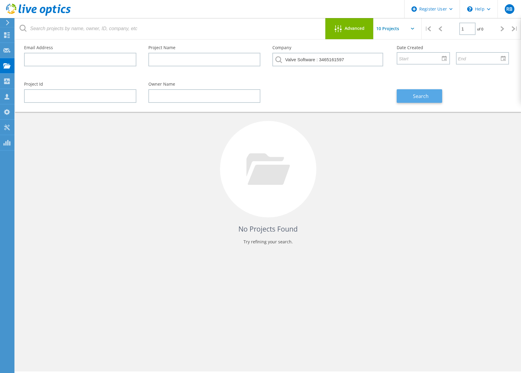
click at [405, 96] on button "Search" at bounding box center [419, 96] width 45 height 14
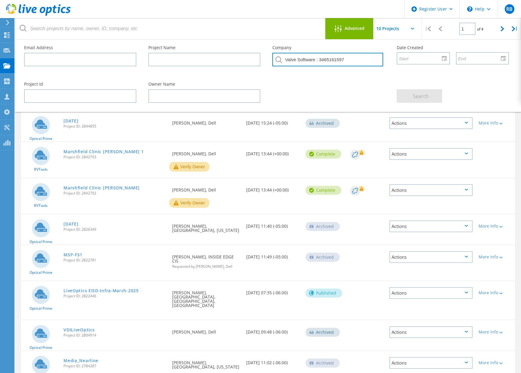
click at [365, 63] on input "Valve Software : 3465161597" at bounding box center [328, 60] width 111 height 14
click at [362, 32] on div "Advanced" at bounding box center [350, 29] width 48 height 8
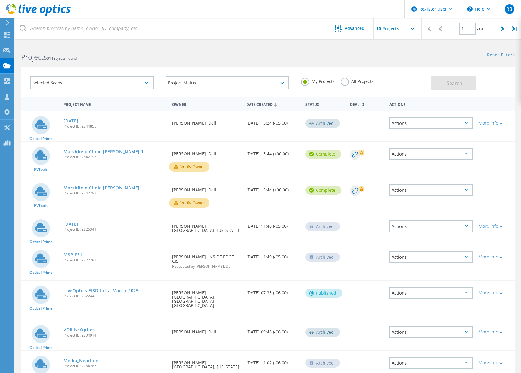
click at [354, 83] on label "All Projects" at bounding box center [357, 81] width 33 height 6
click at [0, 0] on input "All Projects" at bounding box center [0, 0] width 0 height 0
click at [442, 87] on button "Search" at bounding box center [453, 83] width 45 height 14
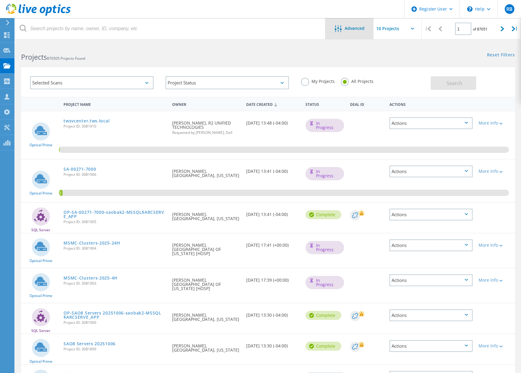
click at [336, 32] on icon at bounding box center [338, 28] width 7 height 7
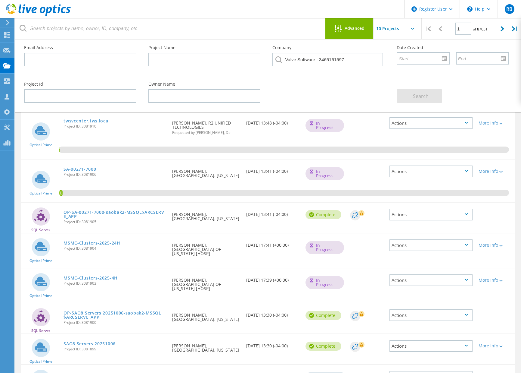
click at [357, 67] on div "Valve Software : 3465161597" at bounding box center [329, 61] width 112 height 17
click at [362, 61] on input "Valve Software : 3465161597" at bounding box center [328, 60] width 111 height 14
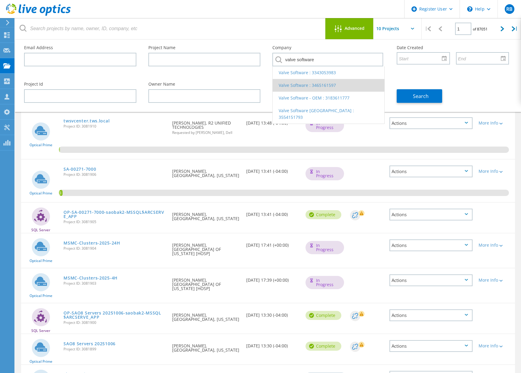
click at [358, 84] on li "Valve Software : 3465161597" at bounding box center [329, 85] width 112 height 13
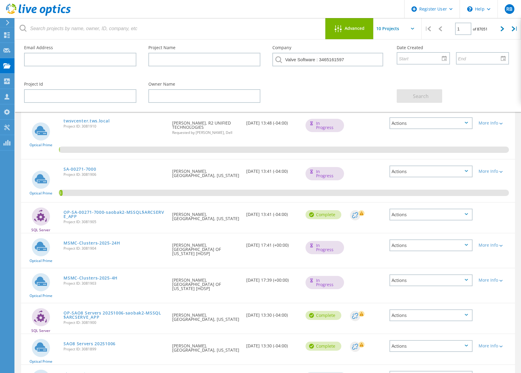
click at [372, 83] on div "Project Id Owner Name Search" at bounding box center [266, 92] width 497 height 33
click at [207, 63] on input "text" at bounding box center [205, 60] width 112 height 14
drag, startPoint x: 190, startPoint y: 92, endPoint x: 100, endPoint y: 88, distance: 90.5
click at [189, 92] on input "text" at bounding box center [205, 96] width 112 height 14
click at [71, 94] on input "text" at bounding box center [80, 96] width 112 height 14
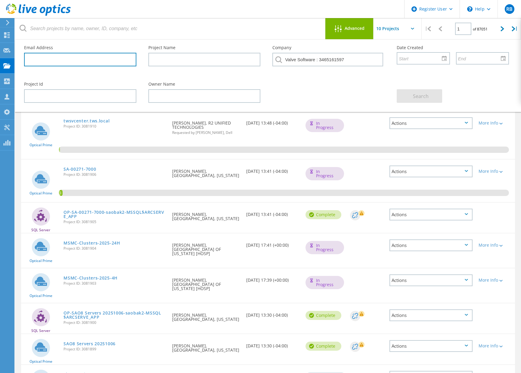
click at [79, 62] on input "text" at bounding box center [80, 60] width 112 height 14
drag, startPoint x: 348, startPoint y: 89, endPoint x: 405, endPoint y: 92, distance: 57.7
click at [350, 90] on div "Project Id Owner Name Search" at bounding box center [266, 92] width 497 height 33
click at [351, 60] on input "Valve Software : 3465161597" at bounding box center [328, 60] width 111 height 14
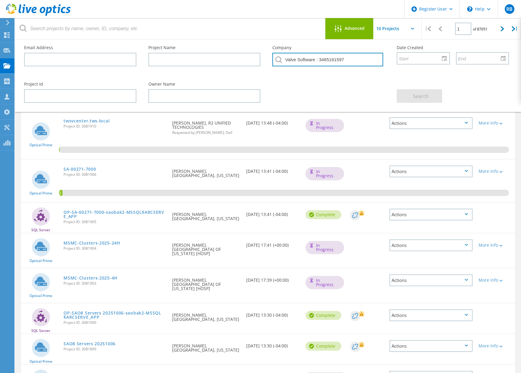
click at [351, 60] on input "Valve Software : 3465161597" at bounding box center [328, 60] width 111 height 14
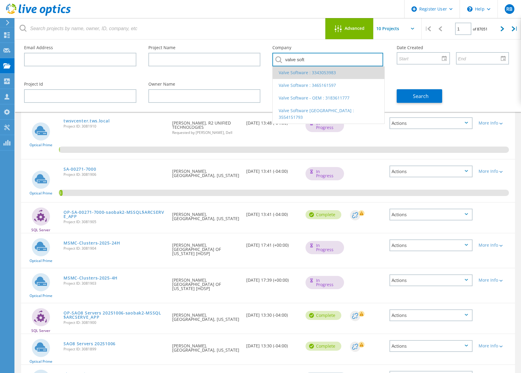
type input "valve soft"
drag, startPoint x: 349, startPoint y: 71, endPoint x: 360, endPoint y: 77, distance: 12.7
click at [349, 70] on li "Valve Software : 3343053983" at bounding box center [329, 72] width 112 height 13
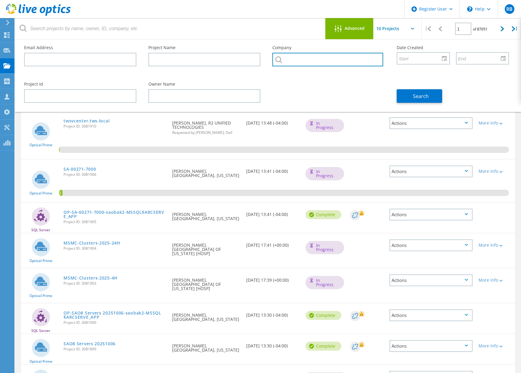
click at [322, 62] on input "text" at bounding box center [328, 60] width 111 height 14
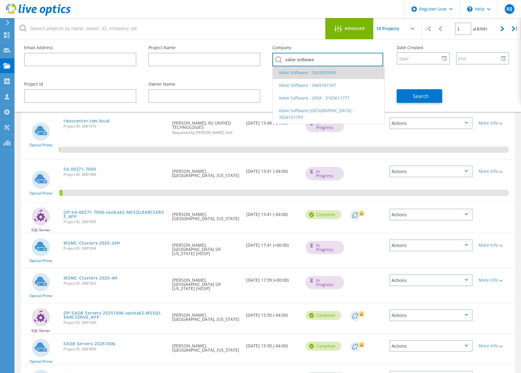
type input "valve software"
click at [332, 71] on li "Valve Software : 3343053983" at bounding box center [329, 72] width 112 height 13
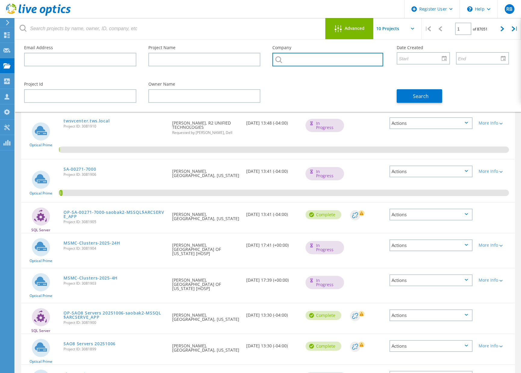
click at [323, 62] on input "text" at bounding box center [328, 60] width 111 height 14
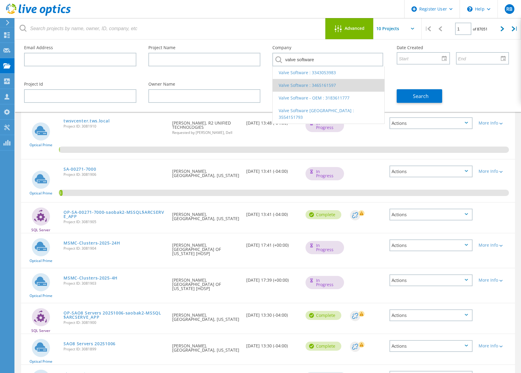
click at [333, 85] on li "Valve Software : 3465161597" at bounding box center [329, 85] width 112 height 13
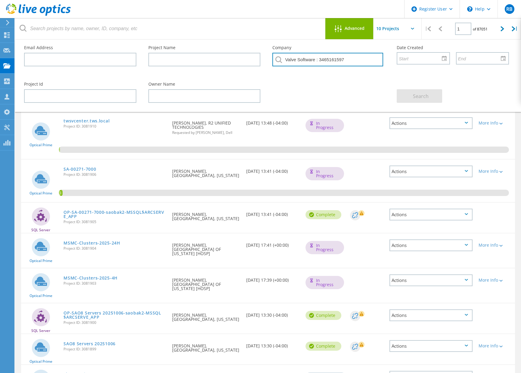
click at [349, 57] on input "Valve Software : 3465161597" at bounding box center [328, 60] width 111 height 14
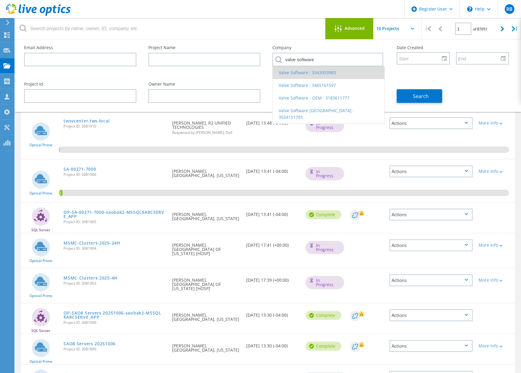
click at [342, 75] on li "Valve Software : 3343053983" at bounding box center [329, 72] width 112 height 13
type input "Valve Software : 3343053983"
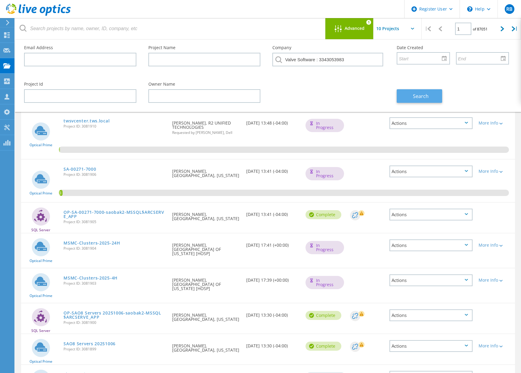
click at [404, 94] on button "Search" at bounding box center [419, 96] width 45 height 14
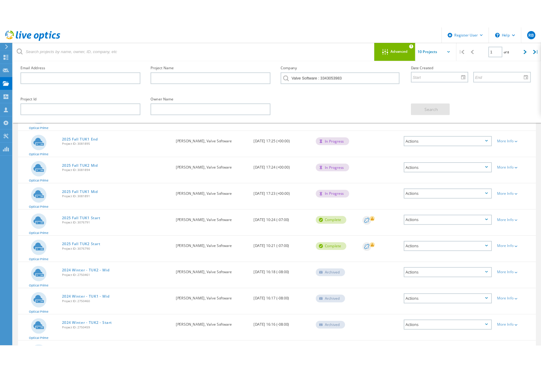
scroll to position [30, 0]
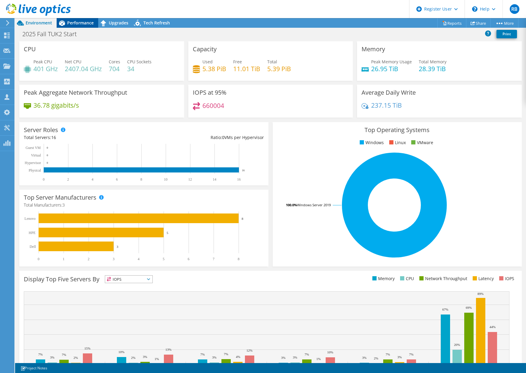
click at [72, 23] on span "Performance" at bounding box center [80, 23] width 27 height 6
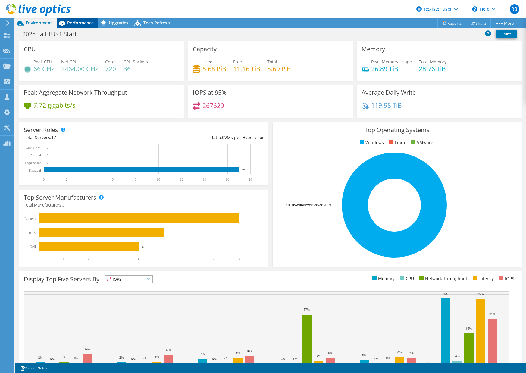
click at [80, 21] on span "Performance" at bounding box center [80, 23] width 27 height 6
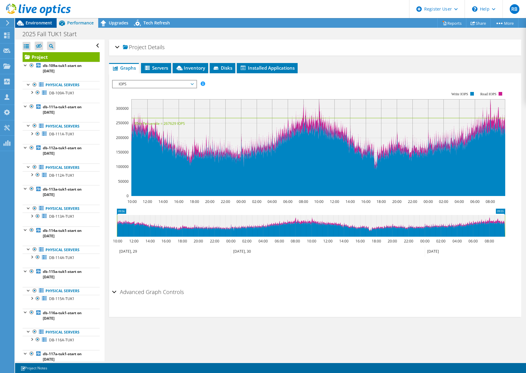
click at [39, 20] on span "Environment" at bounding box center [39, 23] width 27 height 6
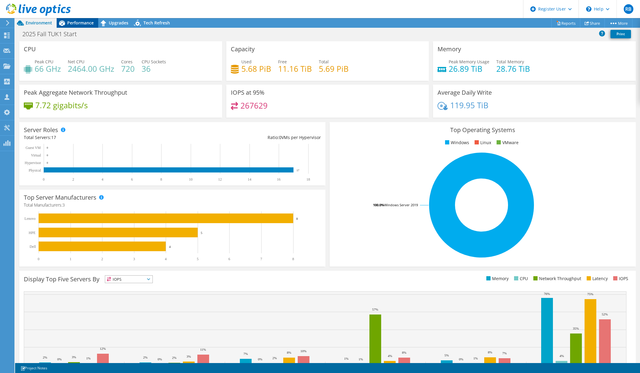
click at [86, 25] on span "Performance" at bounding box center [80, 23] width 27 height 6
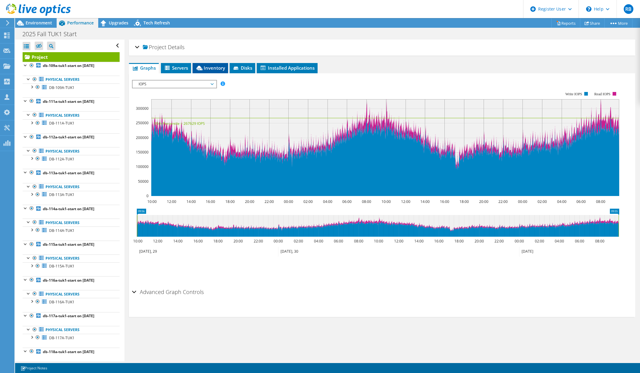
click at [210, 71] on li "Inventory" at bounding box center [210, 68] width 36 height 10
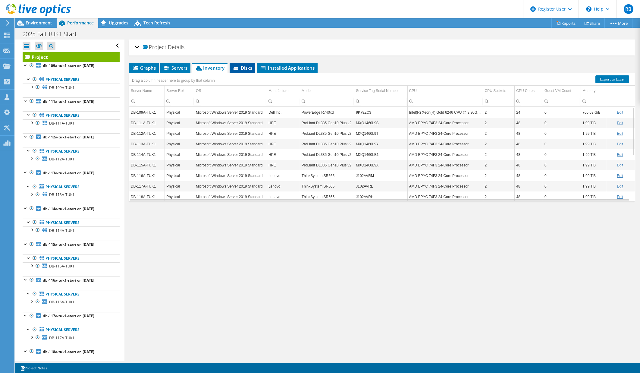
click at [243, 66] on span "Disks" at bounding box center [243, 68] width 20 height 6
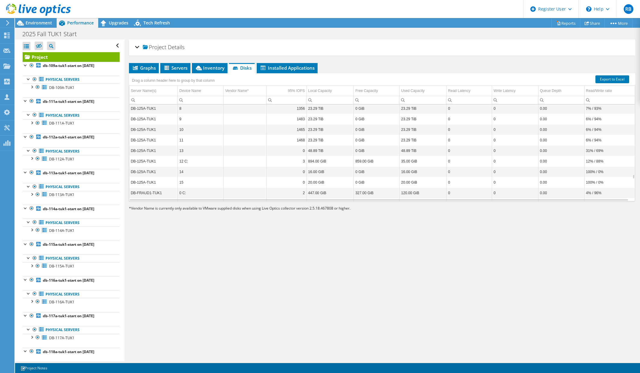
scroll to position [3434, 0]
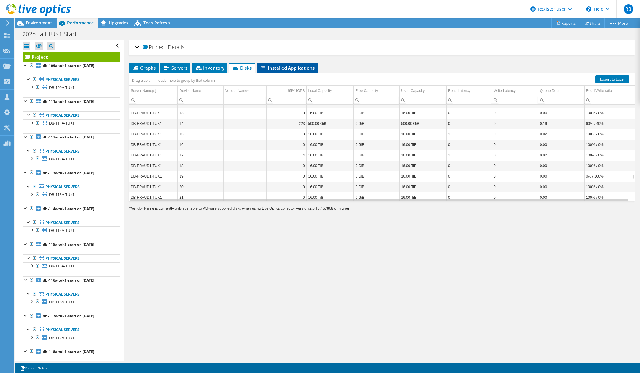
click at [287, 71] on li "Installed Applications" at bounding box center [287, 68] width 61 height 10
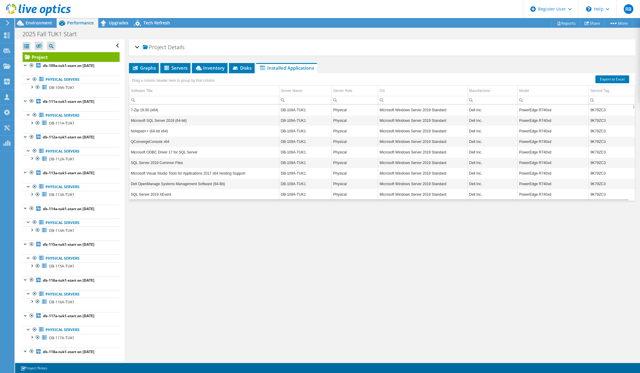
click at [136, 47] on div "Project Details" at bounding box center [382, 47] width 494 height 13
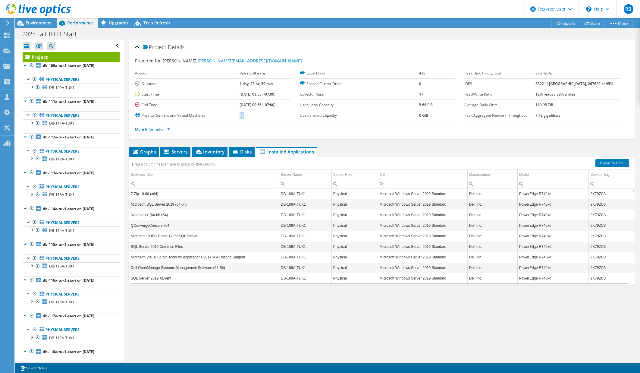
drag, startPoint x: 245, startPoint y: 121, endPoint x: 225, endPoint y: 118, distance: 19.7
click at [225, 118] on tr "Physical Servers and Virtual Machines 17" at bounding box center [213, 115] width 156 height 11
drag, startPoint x: 225, startPoint y: 118, endPoint x: 266, endPoint y: 130, distance: 42.8
click at [266, 130] on ul "More Information" at bounding box center [382, 128] width 494 height 8
click at [34, 22] on span "Environment" at bounding box center [39, 23] width 27 height 6
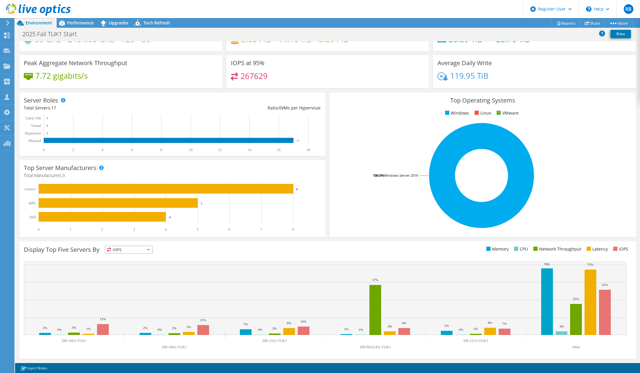
scroll to position [0, 0]
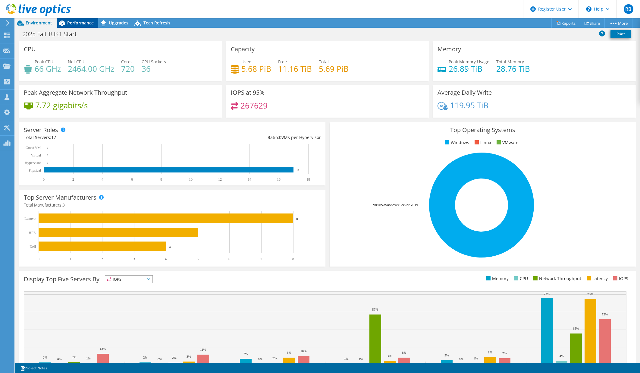
click at [75, 20] on span "Performance" at bounding box center [80, 23] width 27 height 6
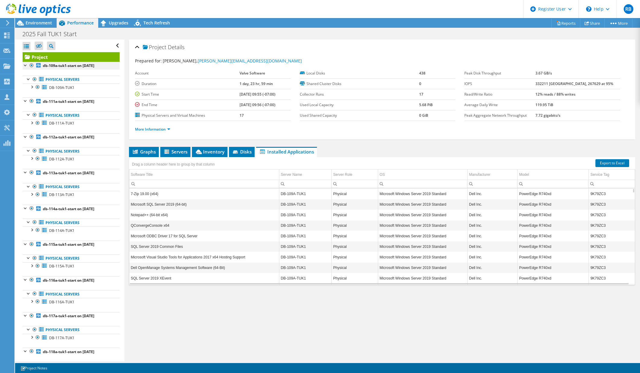
click at [23, 65] on div at bounding box center [26, 65] width 6 height 6
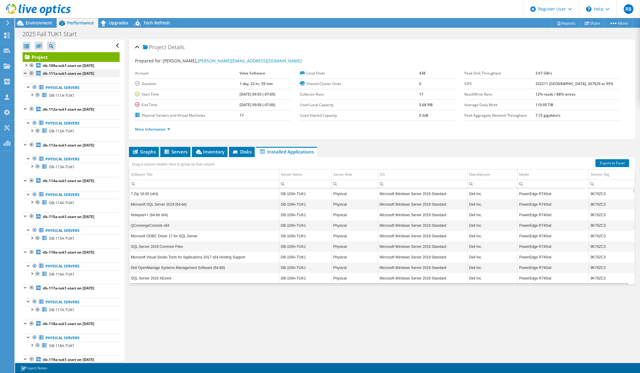
click at [24, 71] on div at bounding box center [26, 73] width 6 height 6
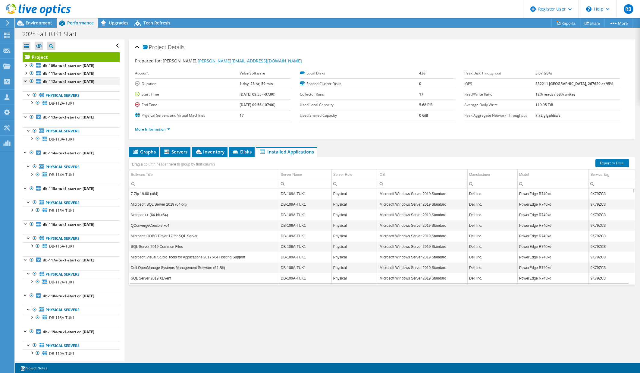
click at [24, 80] on div at bounding box center [26, 80] width 6 height 6
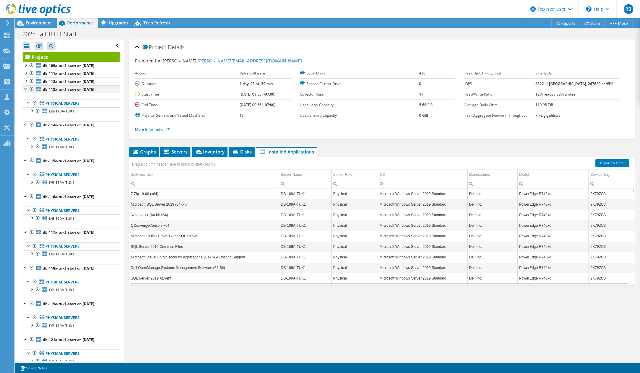
click at [24, 90] on div at bounding box center [26, 88] width 6 height 6
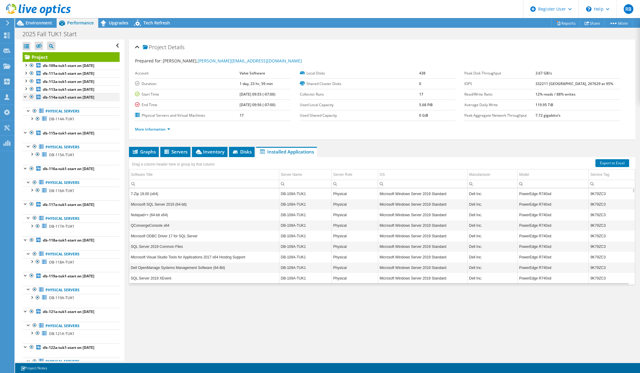
click at [24, 98] on div at bounding box center [26, 96] width 6 height 6
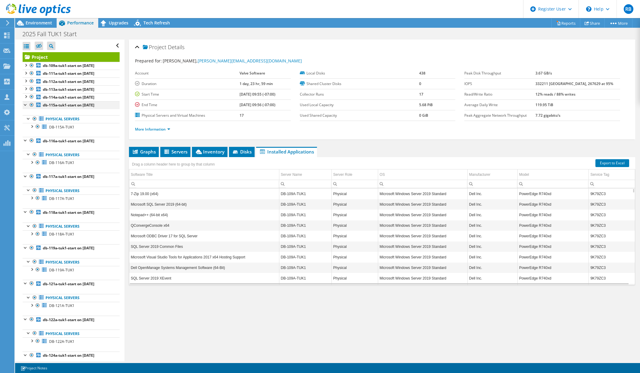
click at [25, 107] on div at bounding box center [26, 104] width 6 height 6
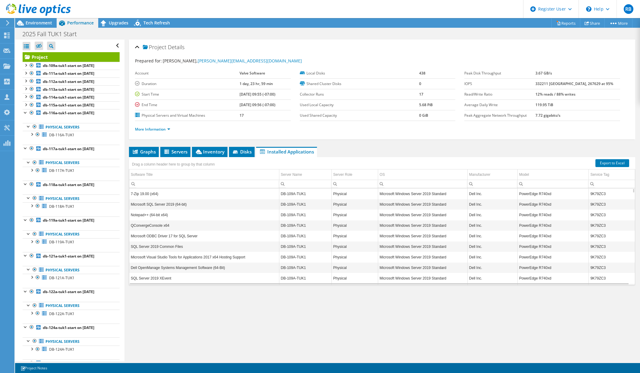
click at [25, 117] on ul "Physical Servers DB-116A-TUK1 0 1" at bounding box center [71, 131] width 97 height 28
click at [28, 113] on div at bounding box center [26, 112] width 6 height 6
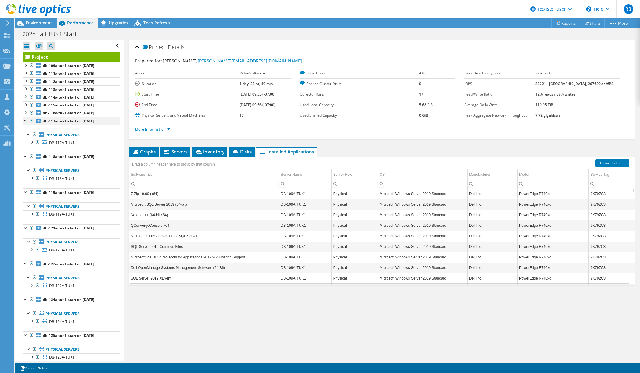
click at [26, 122] on div at bounding box center [26, 120] width 6 height 6
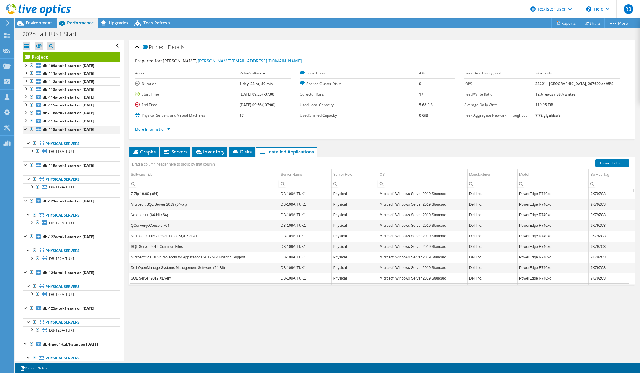
click at [24, 129] on div at bounding box center [26, 129] width 6 height 6
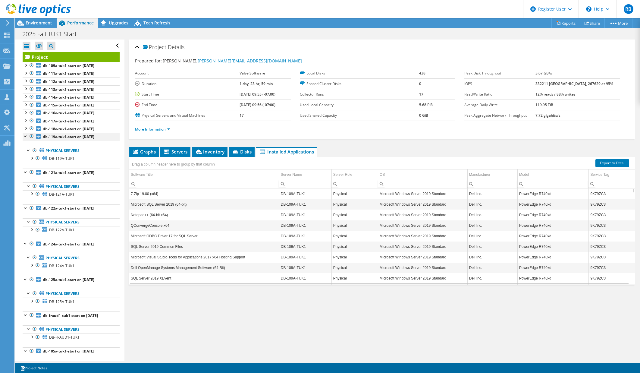
click at [24, 138] on div at bounding box center [26, 136] width 6 height 6
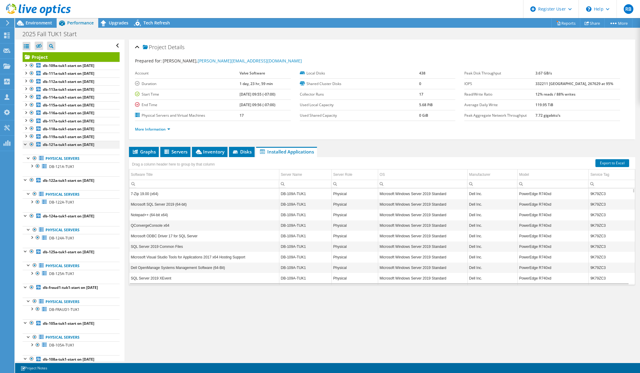
click at [25, 145] on div at bounding box center [26, 144] width 6 height 6
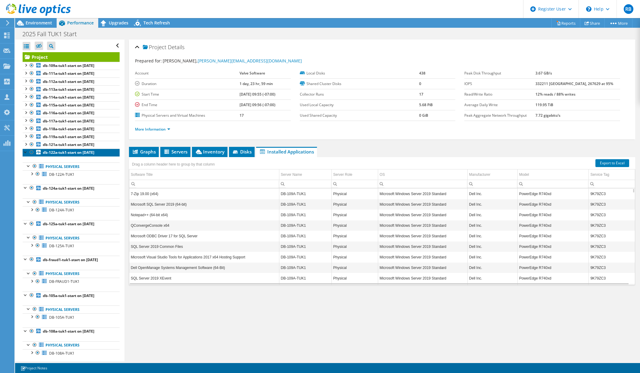
click at [25, 155] on link "db-122a-tuk1-start on 10/1/2025" at bounding box center [71, 153] width 97 height 8
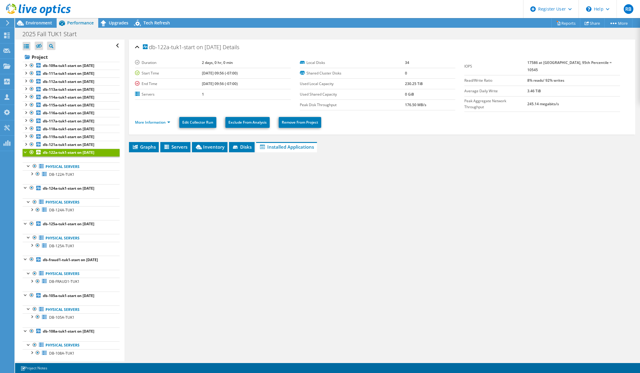
click at [27, 151] on div at bounding box center [26, 152] width 6 height 6
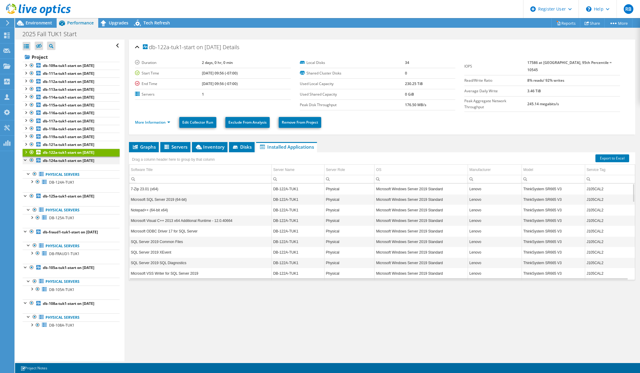
click at [27, 156] on div at bounding box center [26, 159] width 6 height 6
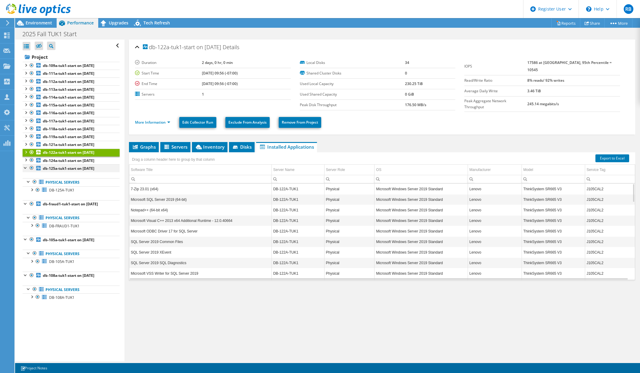
click at [26, 167] on div at bounding box center [26, 167] width 6 height 6
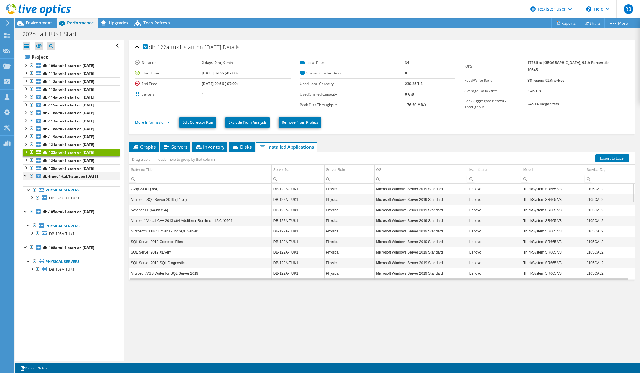
click at [23, 176] on div at bounding box center [26, 175] width 6 height 6
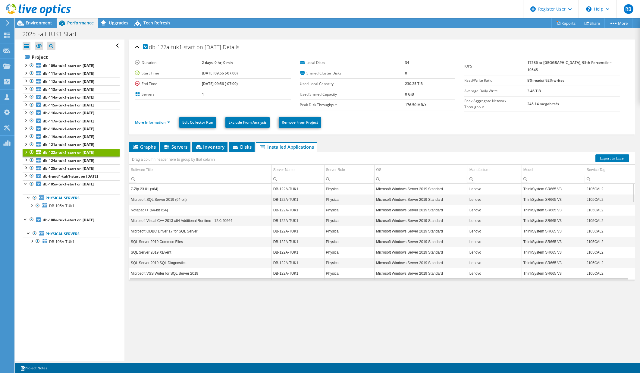
click at [25, 183] on div at bounding box center [26, 183] width 6 height 6
click at [26, 190] on div at bounding box center [26, 191] width 6 height 6
drag, startPoint x: 44, startPoint y: 231, endPoint x: 43, endPoint y: 225, distance: 6.4
click at [44, 231] on div "Open All Close All Hide Excluded Nodes Project Tree Filter" at bounding box center [69, 199] width 109 height 321
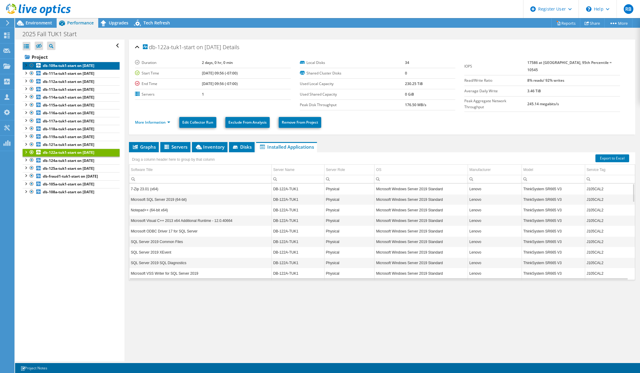
click at [76, 68] on b "db-109a-tuk1-start on 10/1/2025" at bounding box center [69, 65] width 52 height 5
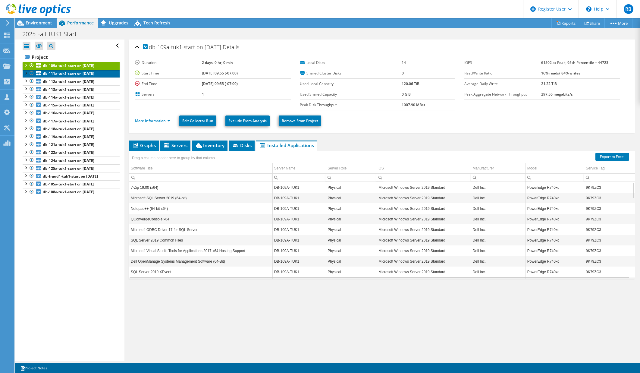
click at [79, 75] on b "db-111a-tuk1-start on 10/1/2025" at bounding box center [69, 73] width 52 height 5
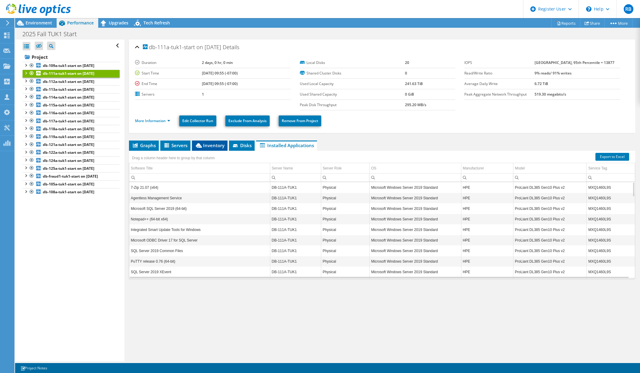
click at [214, 147] on span "Inventory" at bounding box center [210, 145] width 30 height 6
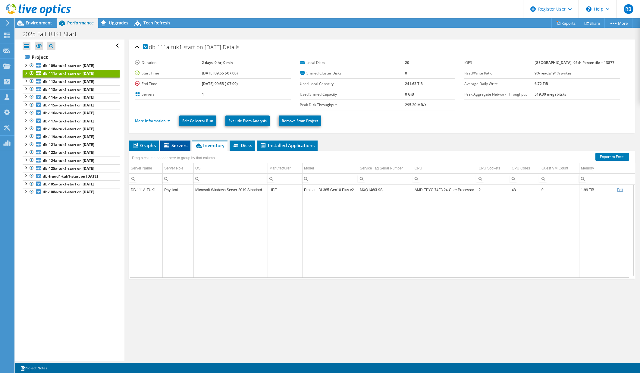
click at [176, 145] on span "Servers" at bounding box center [175, 145] width 24 height 6
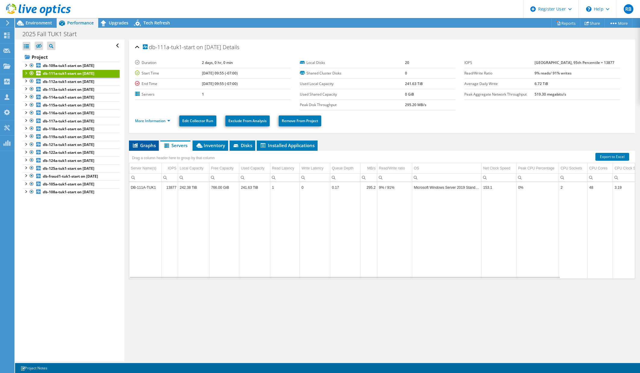
click at [141, 147] on span "Graphs" at bounding box center [144, 145] width 24 height 6
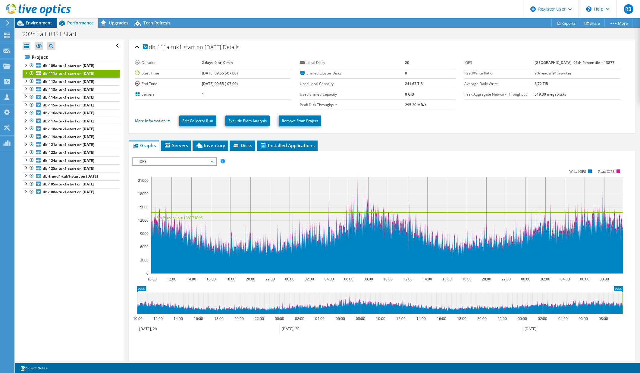
click at [45, 23] on span "Environment" at bounding box center [39, 23] width 27 height 6
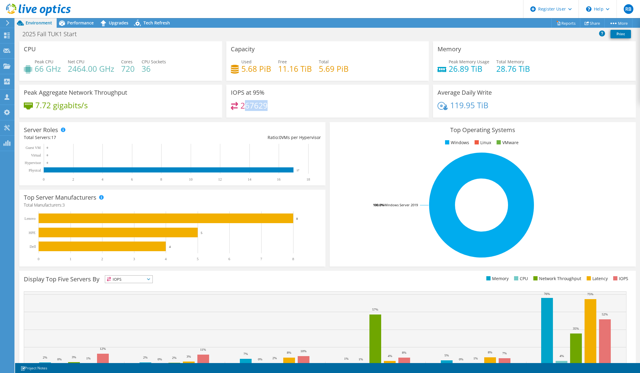
drag, startPoint x: 271, startPoint y: 109, endPoint x: 242, endPoint y: 105, distance: 29.6
click at [242, 105] on div "267629" at bounding box center [328, 108] width 194 height 13
drag, startPoint x: 242, startPoint y: 105, endPoint x: 317, endPoint y: 109, distance: 75.1
click at [318, 109] on div "267629" at bounding box center [328, 108] width 194 height 13
drag, startPoint x: 331, startPoint y: 219, endPoint x: 363, endPoint y: 270, distance: 60.6
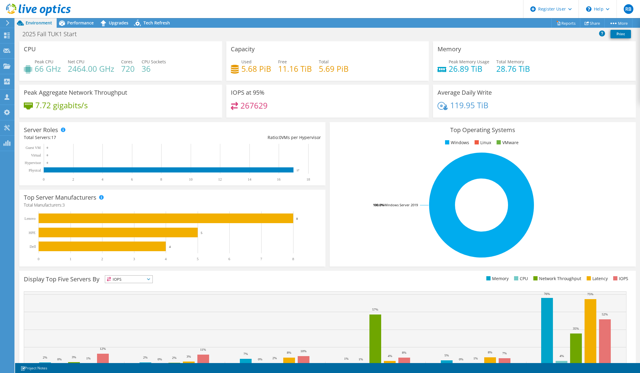
click at [331, 219] on div "Top Operating Systems Windows Linux VMware 100.0% Windows Server 2019" at bounding box center [483, 194] width 306 height 144
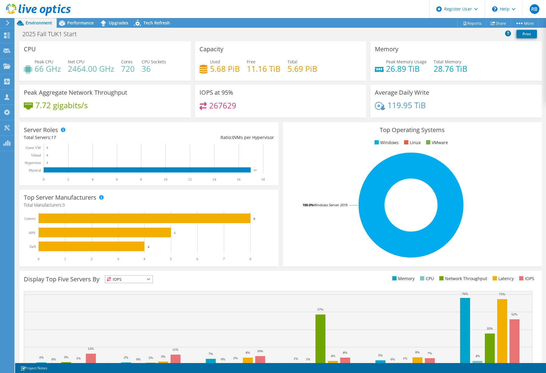
click at [403, 202] on rect at bounding box center [411, 204] width 248 height 105
click at [83, 22] on span "Performance" at bounding box center [80, 23] width 27 height 6
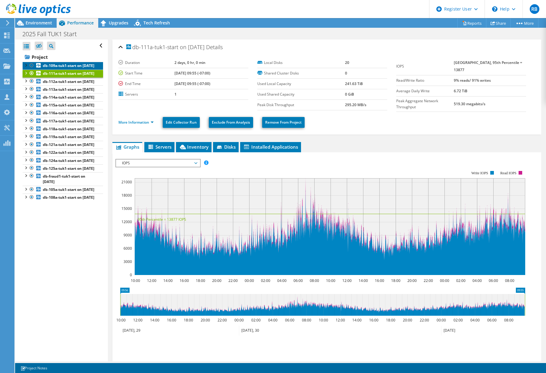
click at [65, 70] on link "db-109a-tuk1-start on 10/1/2025" at bounding box center [63, 66] width 80 height 8
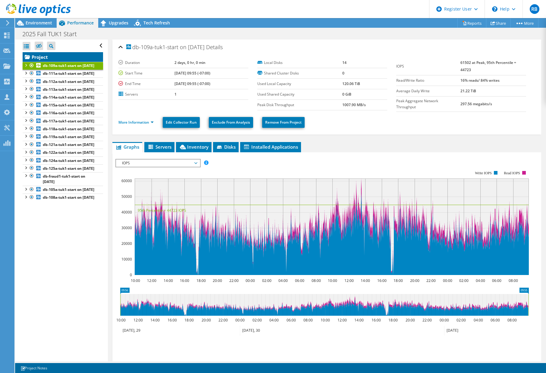
click at [65, 57] on link "Project" at bounding box center [63, 57] width 80 height 10
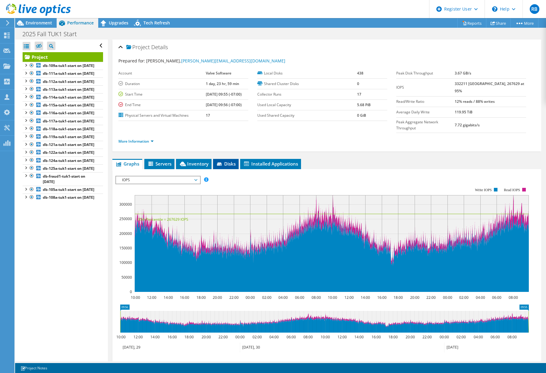
click at [229, 161] on span "Disks" at bounding box center [226, 164] width 20 height 6
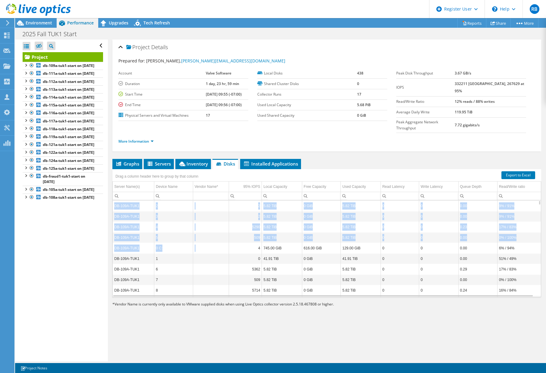
drag, startPoint x: 112, startPoint y: 195, endPoint x: 219, endPoint y: 236, distance: 115.1
click at [219, 236] on div "Project Details Prepared for: Donald Beaugez, Donald@valvesoftware.com Account …" at bounding box center [327, 199] width 438 height 321
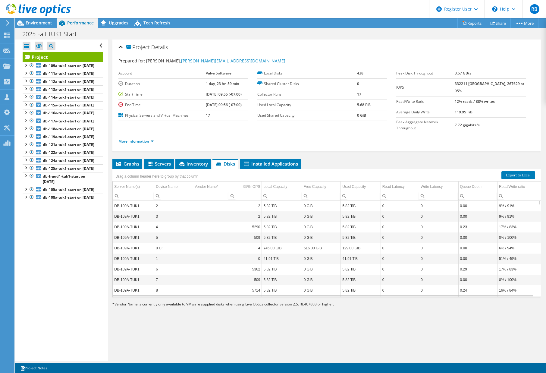
click at [346, 159] on ul "Graphs Servers Inventory Hypervisor Disks Cluster Disks Installed Applications" at bounding box center [326, 164] width 429 height 10
click at [125, 159] on li "Graphs" at bounding box center [127, 164] width 30 height 10
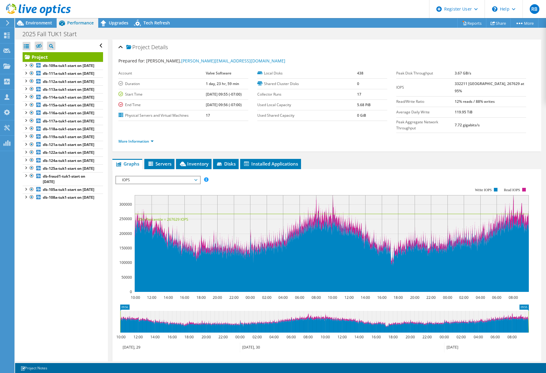
click at [168, 176] on span "IOPS" at bounding box center [157, 179] width 77 height 7
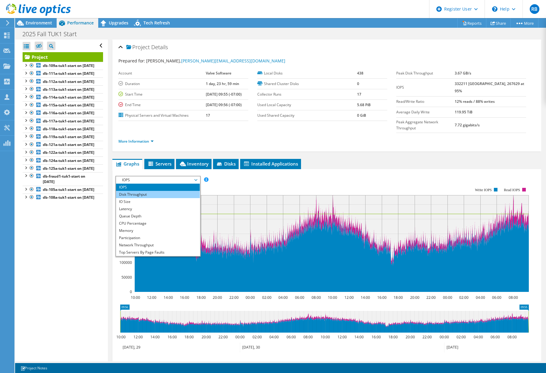
click at [159, 191] on li "Disk Throughput" at bounding box center [157, 194] width 83 height 7
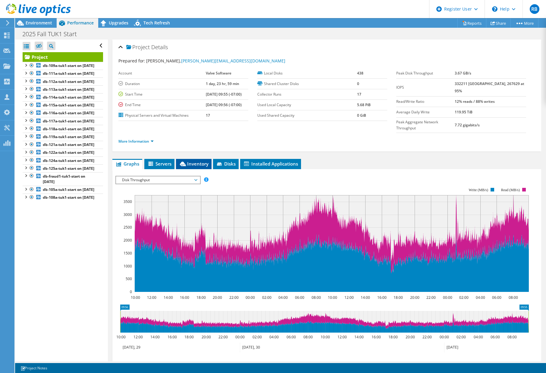
click at [208, 161] on span "Inventory" at bounding box center [194, 164] width 30 height 6
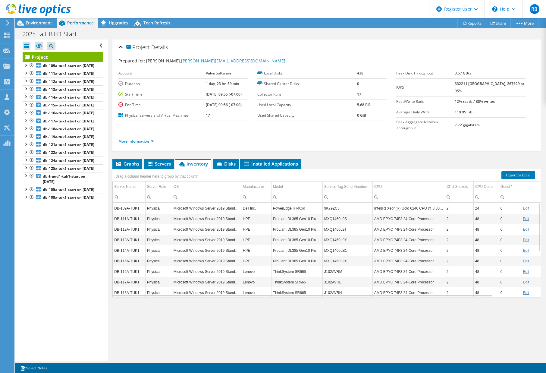
click at [149, 139] on link "More Information" at bounding box center [135, 141] width 35 height 5
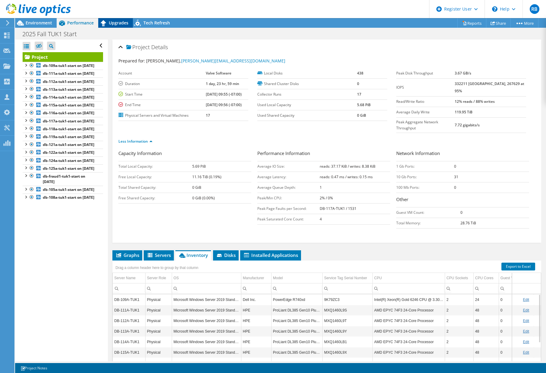
click at [115, 23] on span "Upgrades" at bounding box center [119, 23] width 20 height 6
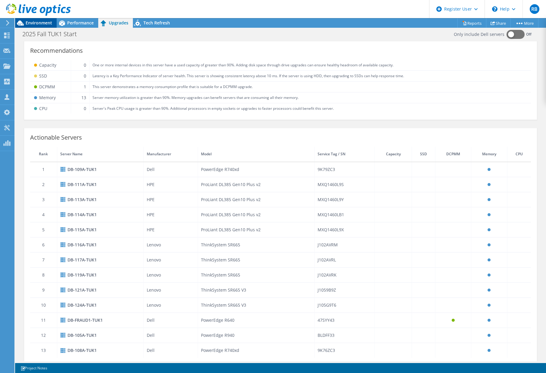
click at [43, 26] on div "Environment" at bounding box center [36, 23] width 42 height 10
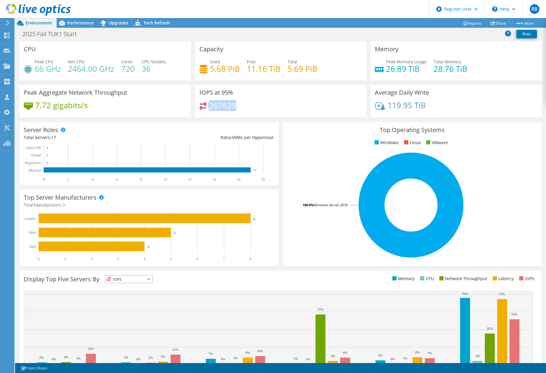
drag, startPoint x: 241, startPoint y: 107, endPoint x: 202, endPoint y: 110, distance: 38.7
click at [202, 110] on div "267629" at bounding box center [280, 108] width 162 height 13
drag, startPoint x: 202, startPoint y: 110, endPoint x: 262, endPoint y: 112, distance: 60.0
click at [262, 112] on div "267629" at bounding box center [280, 108] width 162 height 13
click at [80, 21] on span "Performance" at bounding box center [80, 23] width 27 height 6
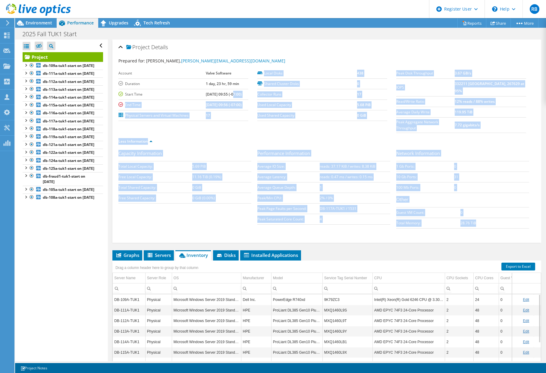
drag, startPoint x: 497, startPoint y: 211, endPoint x: 228, endPoint y: 90, distance: 295.2
click at [228, 90] on div "Prepared for: Donald Beaugez, Donald@valvesoftware.com Account Valve Software D…" at bounding box center [326, 147] width 417 height 187
click at [517, 150] on div "Network Information 1 Gb Ports: 0 10 Gb Ports: 31 100 Mb Ports: 0 Other Guest V…" at bounding box center [465, 189] width 139 height 79
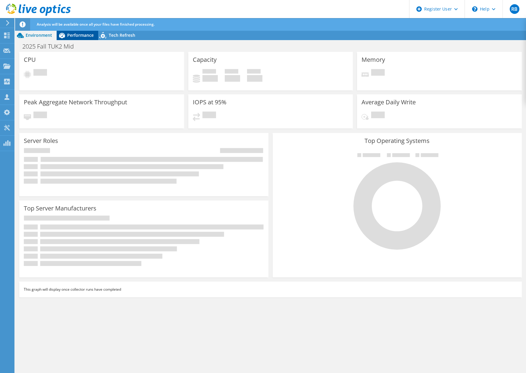
click at [92, 36] on span "Performance" at bounding box center [80, 35] width 27 height 6
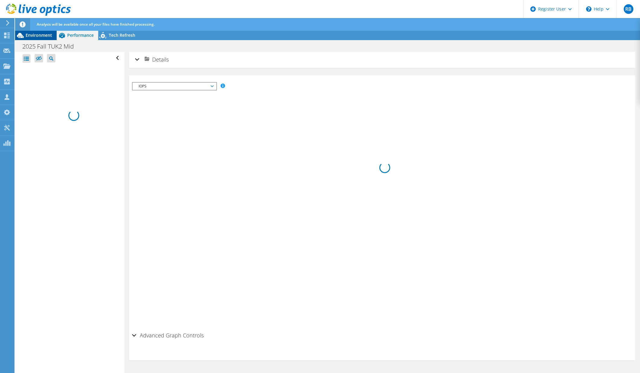
click at [45, 34] on span "Environment" at bounding box center [39, 35] width 27 height 6
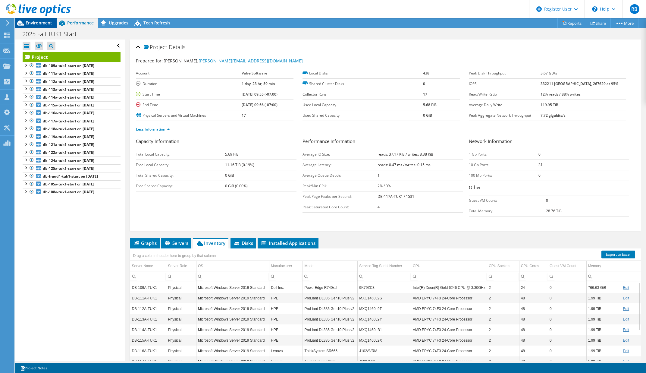
click at [33, 21] on span "Environment" at bounding box center [39, 23] width 27 height 6
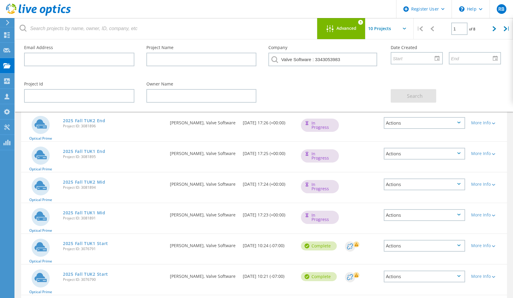
scroll to position [30, 0]
drag, startPoint x: 117, startPoint y: 124, endPoint x: 95, endPoint y: 122, distance: 22.4
click at [95, 122] on div "2025 Fall TUK1 End Project ID: 3081895" at bounding box center [113, 123] width 107 height 23
drag, startPoint x: 124, startPoint y: 154, endPoint x: 96, endPoint y: 152, distance: 27.8
click at [96, 152] on div "2025 Fall TUK2 Mid Project ID: 3081894" at bounding box center [113, 153] width 107 height 23
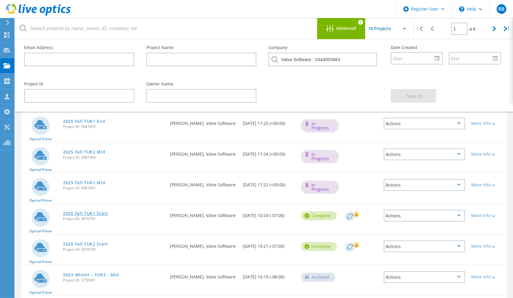
drag, startPoint x: 115, startPoint y: 216, endPoint x: 94, endPoint y: 212, distance: 21.1
click at [94, 212] on div "2025 Fall TUK1 Start Project ID: 3076791" at bounding box center [113, 215] width 107 height 23
click at [292, 90] on div "Project Id Owner Name Search" at bounding box center [262, 92] width 489 height 33
click at [99, 183] on link "2025 Fall TUK1 Mid" at bounding box center [84, 183] width 42 height 4
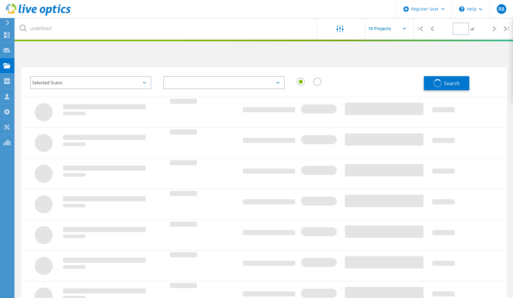
type input "1"
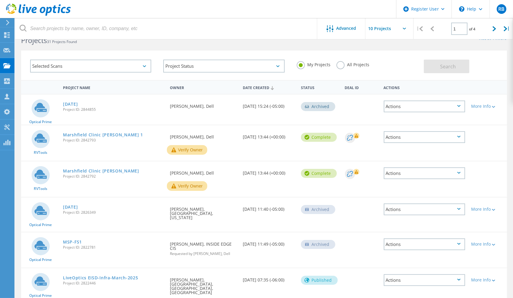
scroll to position [17, 0]
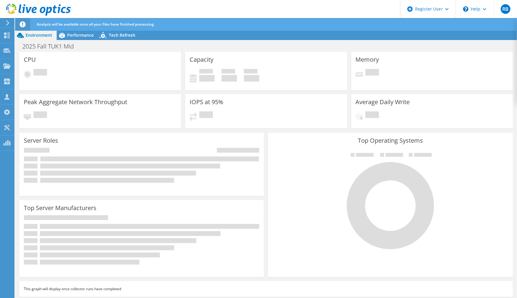
click at [79, 29] on div "Analysis will be available once all your files have finished processing." at bounding box center [277, 24] width 484 height 13
click at [80, 34] on span "Performance" at bounding box center [80, 35] width 27 height 6
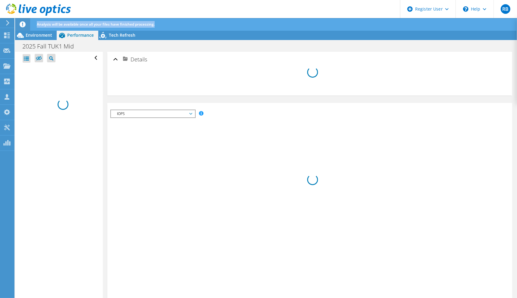
drag, startPoint x: 170, startPoint y: 25, endPoint x: 25, endPoint y: 27, distance: 144.9
click at [25, 27] on header "Analysis will be available once all your files have finished processing." at bounding box center [275, 24] width 520 height 13
click at [289, 78] on div at bounding box center [309, 82] width 393 height 24
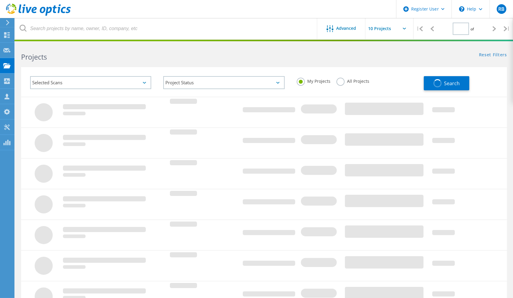
type input "1"
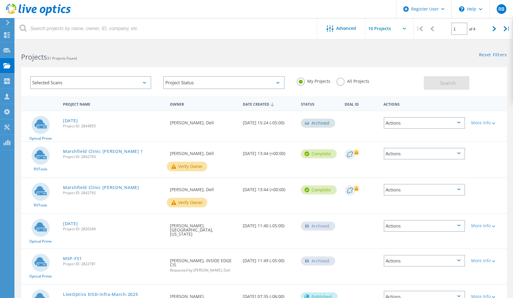
click at [347, 81] on label "All Projects" at bounding box center [352, 81] width 33 height 6
click at [0, 0] on input "All Projects" at bounding box center [0, 0] width 0 height 0
click at [446, 85] on span "Search" at bounding box center [448, 83] width 16 height 7
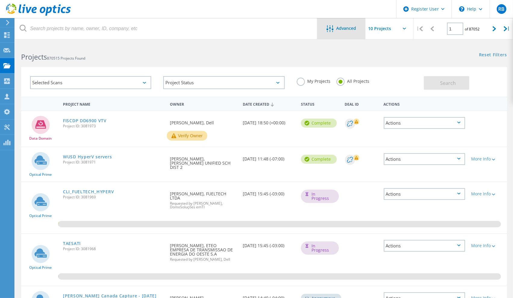
click at [344, 33] on div "Advanced" at bounding box center [341, 28] width 48 height 21
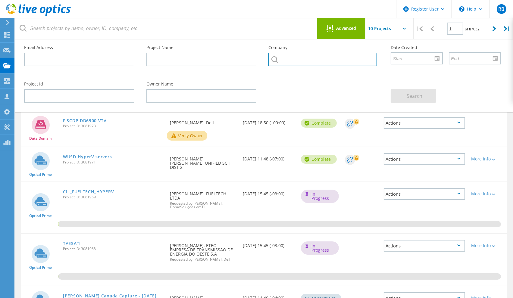
click at [333, 62] on input "text" at bounding box center [322, 60] width 109 height 14
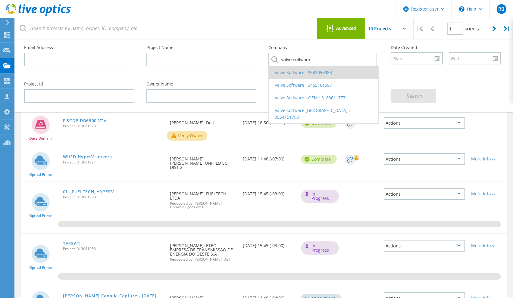
click at [327, 75] on li "Valve Software : 3343053983" at bounding box center [324, 72] width 110 height 13
type input "Valve Software : 3343053983"
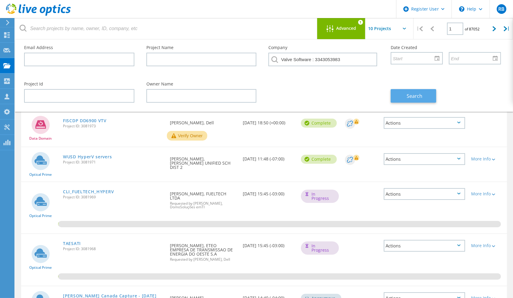
click at [406, 97] on button "Search" at bounding box center [413, 96] width 45 height 14
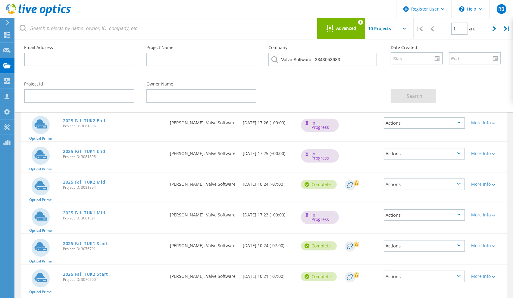
scroll to position [24, 0]
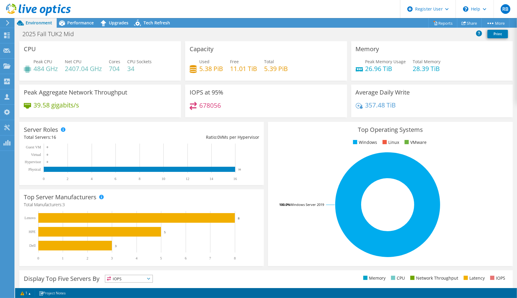
click at [210, 102] on h4 "678056" at bounding box center [210, 105] width 22 height 7
click at [82, 26] on div "Performance" at bounding box center [78, 23] width 42 height 10
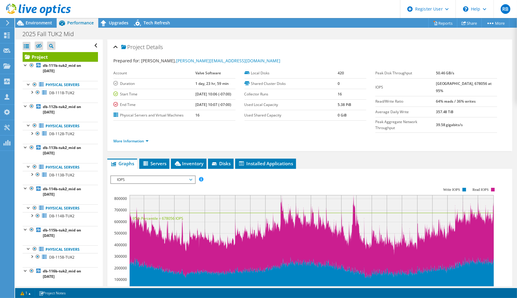
click at [444, 83] on b "[GEOGRAPHIC_DATA], 678056 at 95%" at bounding box center [464, 87] width 56 height 12
drag, startPoint x: 135, startPoint y: 127, endPoint x: 140, endPoint y: 127, distance: 4.9
click at [135, 139] on link "More Information" at bounding box center [130, 141] width 35 height 5
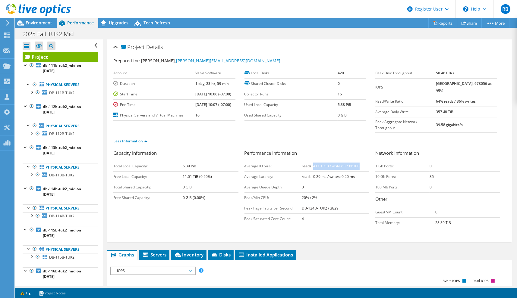
drag, startPoint x: 311, startPoint y: 151, endPoint x: 358, endPoint y: 153, distance: 47.7
click at [358, 161] on td "reads: 41.01 KiB / writes: 17.66 KiB" at bounding box center [335, 166] width 67 height 11
drag, startPoint x: 440, startPoint y: 72, endPoint x: 466, endPoint y: 70, distance: 26.3
click at [466, 70] on td "50.46 GB/s" at bounding box center [466, 73] width 61 height 11
click at [430, 78] on td "IOPS" at bounding box center [405, 87] width 61 height 18
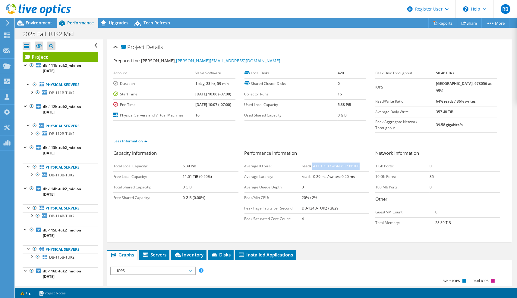
drag, startPoint x: 344, startPoint y: 155, endPoint x: 310, endPoint y: 154, distance: 34.1
click at [310, 161] on td "reads: 41.01 KiB / writes: 17.66 KiB" at bounding box center [335, 166] width 67 height 11
click at [327, 164] on b "reads: 41.01 KiB / writes: 17.66 KiB" at bounding box center [331, 166] width 58 height 5
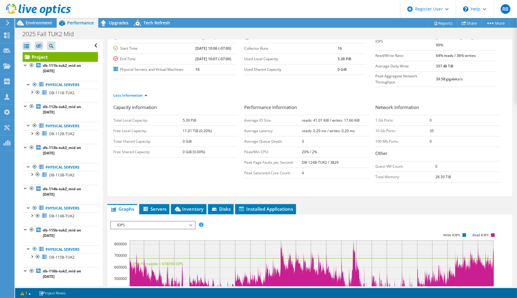
scroll to position [24, 0]
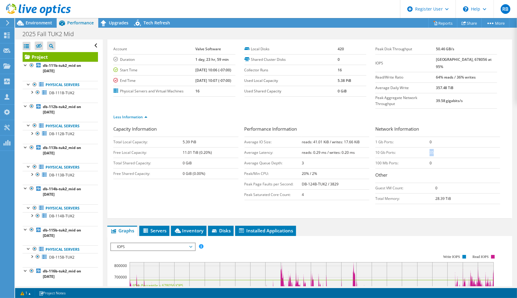
drag, startPoint x: 434, startPoint y: 140, endPoint x: 427, endPoint y: 140, distance: 7.9
click at [429, 147] on td "35" at bounding box center [464, 152] width 70 height 11
drag, startPoint x: 427, startPoint y: 140, endPoint x: 460, endPoint y: 146, distance: 34.0
click at [460, 158] on td "0" at bounding box center [464, 163] width 70 height 11
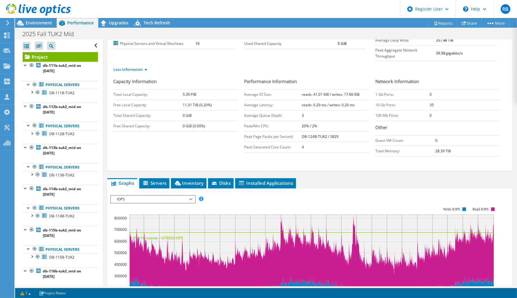
scroll to position [72, 0]
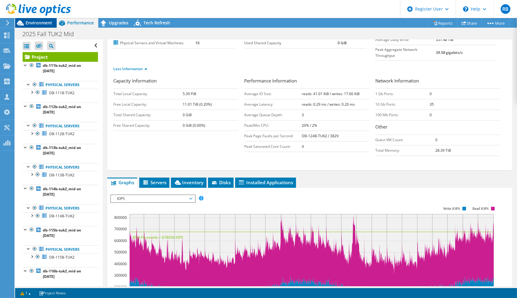
click at [33, 21] on span "Environment" at bounding box center [39, 23] width 27 height 6
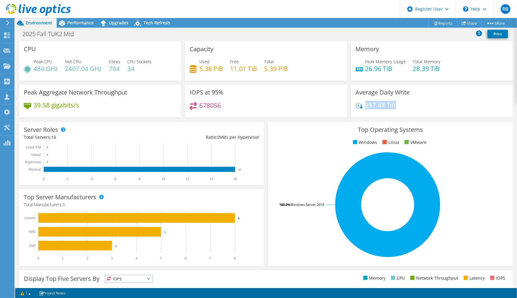
drag, startPoint x: 402, startPoint y: 108, endPoint x: 362, endPoint y: 108, distance: 40.1
click at [362, 108] on div "357.48 TiB" at bounding box center [431, 108] width 152 height 13
